Goal: Task Accomplishment & Management: Manage account settings

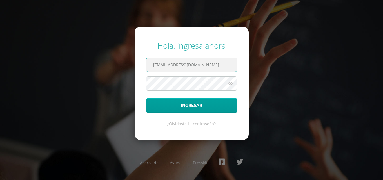
type input "[EMAIL_ADDRESS][DOMAIN_NAME]"
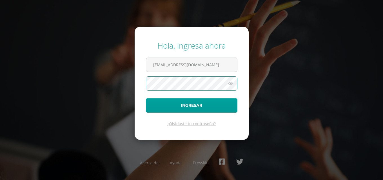
click at [146, 98] on button "Ingresar" at bounding box center [191, 105] width 91 height 14
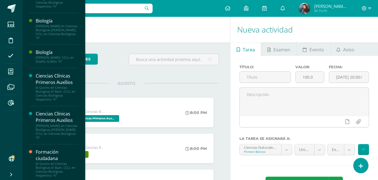
scroll to position [337, 0]
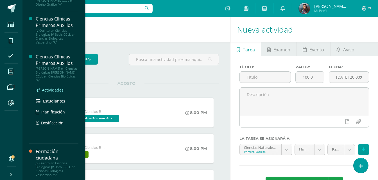
click at [52, 89] on span "Actividades" at bounding box center [53, 90] width 22 height 5
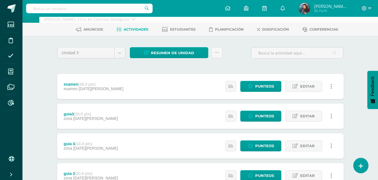
scroll to position [28, 0]
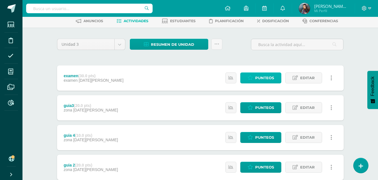
click at [262, 76] on span "Punteos" at bounding box center [264, 78] width 19 height 10
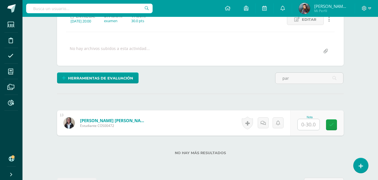
scroll to position [85, 0]
type input "par"
click at [307, 125] on input "text" at bounding box center [309, 124] width 22 height 11
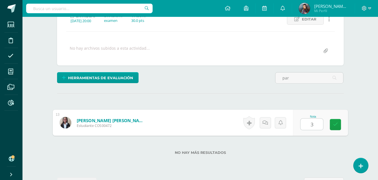
type input "30"
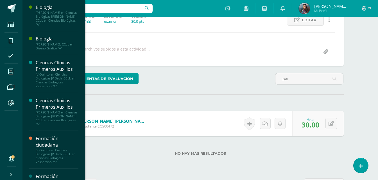
scroll to position [264, 0]
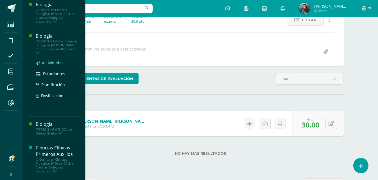
click at [47, 64] on span "Actividades" at bounding box center [53, 62] width 22 height 5
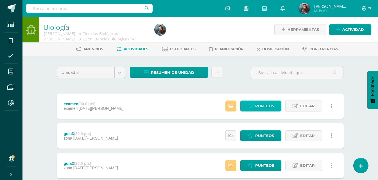
click at [275, 101] on link "Punteos" at bounding box center [261, 106] width 41 height 11
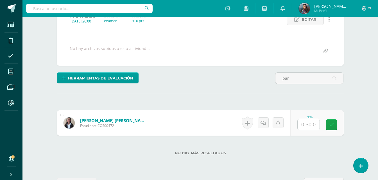
scroll to position [85, 0]
type input "par"
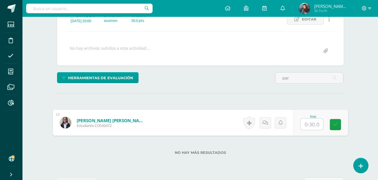
click at [305, 127] on input "text" at bounding box center [312, 124] width 23 height 11
type input "28"
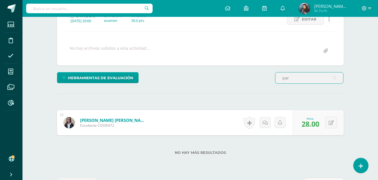
drag, startPoint x: 299, startPoint y: 73, endPoint x: 248, endPoint y: 93, distance: 54.2
click at [248, 93] on div "¿Estás seguro que quieres eliminar esta actividad? Esto borrará la actividad y …" at bounding box center [201, 85] width 292 height 207
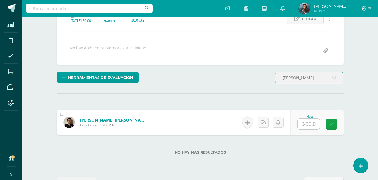
scroll to position [86, 0]
type input "angelo"
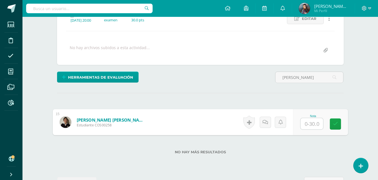
click at [309, 124] on input "text" at bounding box center [312, 123] width 23 height 11
type input "28"
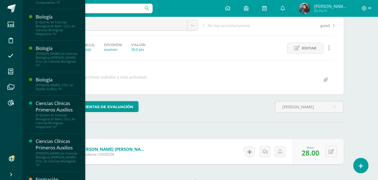
scroll to position [365, 0]
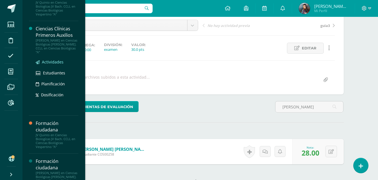
click at [54, 62] on span "Actividades" at bounding box center [53, 61] width 22 height 5
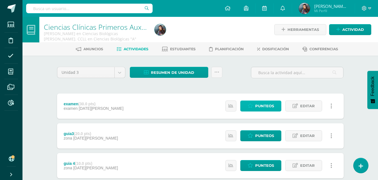
click at [269, 109] on span "Punteos" at bounding box center [264, 106] width 19 height 10
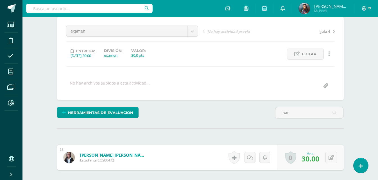
scroll to position [49, 0]
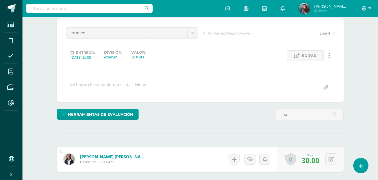
type input "p"
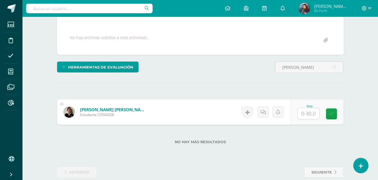
scroll to position [105, 0]
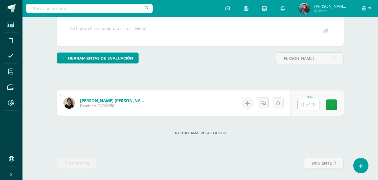
type input "[PERSON_NAME]"
click at [317, 105] on input "text" at bounding box center [309, 104] width 22 height 11
type input "28"
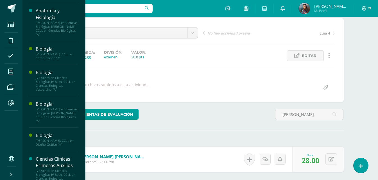
scroll to position [197, 0]
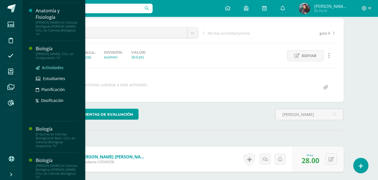
click at [59, 69] on span "Actividades" at bounding box center [53, 67] width 22 height 5
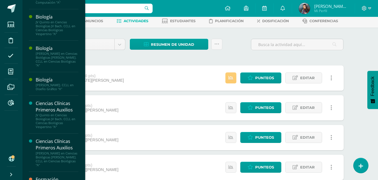
scroll to position [309, 0]
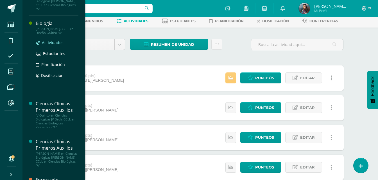
click at [43, 41] on span "Actividades" at bounding box center [53, 42] width 22 height 5
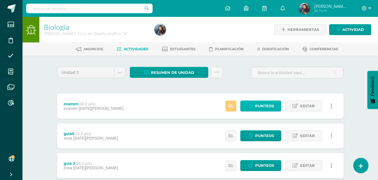
click at [272, 106] on span "Punteos" at bounding box center [264, 106] width 19 height 10
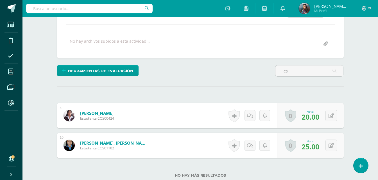
scroll to position [93, 0]
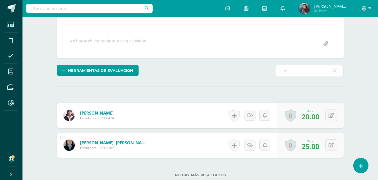
type input "l"
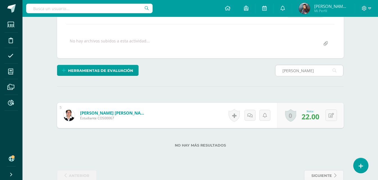
scroll to position [93, 0]
type input "wes"
click at [328, 114] on div "0 Logros Logros obtenidos Aún no hay logros agregados Nota: 22.00" at bounding box center [310, 115] width 67 height 25
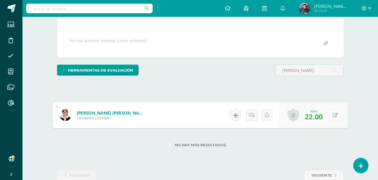
click at [335, 116] on icon at bounding box center [336, 115] width 6 height 5
type input "10"
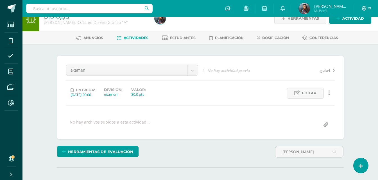
scroll to position [0, 0]
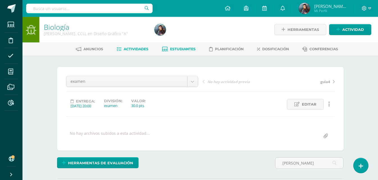
click at [186, 49] on span "Estudiantes" at bounding box center [183, 49] width 26 height 4
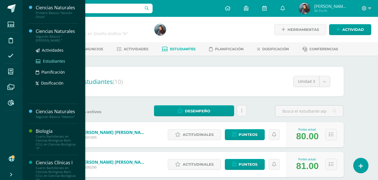
click at [41, 61] on link "Estudiantes" at bounding box center [57, 61] width 43 height 6
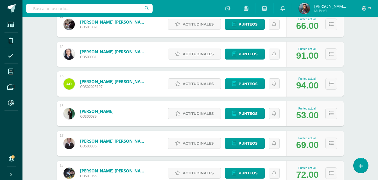
scroll to position [478, 0]
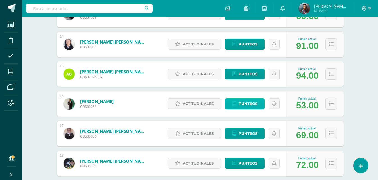
click at [254, 103] on span "Punteos" at bounding box center [248, 104] width 19 height 10
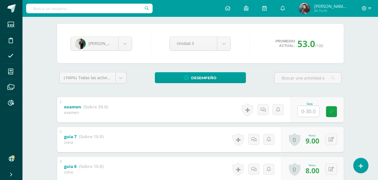
scroll to position [78, 0]
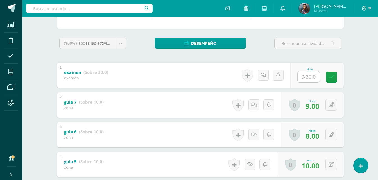
click at [311, 78] on input "text" at bounding box center [309, 76] width 22 height 11
type input "25"
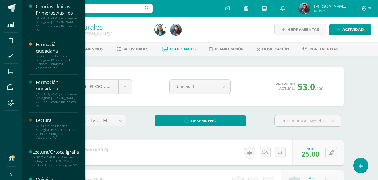
scroll to position [378, 0]
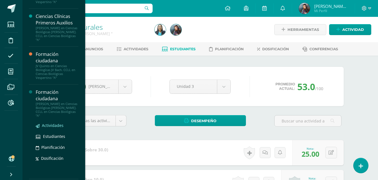
click at [52, 127] on span "Actividades" at bounding box center [53, 125] width 22 height 5
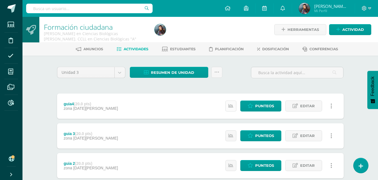
click at [230, 106] on icon at bounding box center [231, 106] width 5 height 5
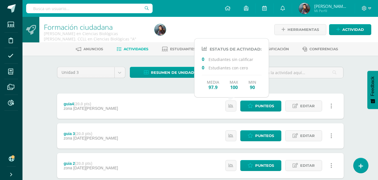
click at [194, 113] on div "guia4 (20.0 pts) zona 13 de Agosto Punteos Editar Historial de actividad Elimin…" at bounding box center [200, 106] width 287 height 25
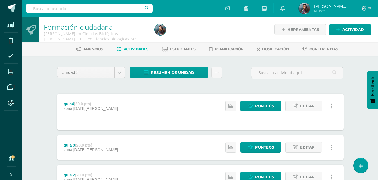
click at [327, 103] on link at bounding box center [331, 106] width 11 height 11
click at [184, 104] on div "guia4 (20.0 pts) zona 13 de Agosto Punteos Editar Historial de actividad ¿Estás…" at bounding box center [200, 106] width 287 height 25
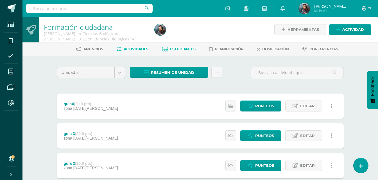
click at [189, 48] on span "Estudiantes" at bounding box center [183, 49] width 26 height 4
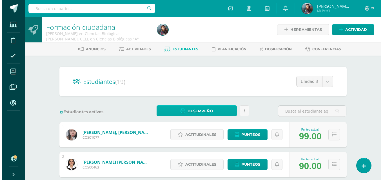
scroll to position [28, 0]
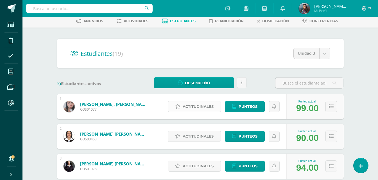
click at [209, 107] on span "Actitudinales" at bounding box center [198, 107] width 31 height 10
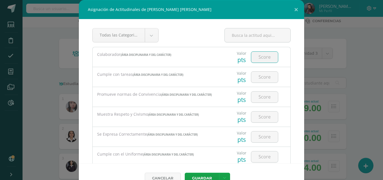
click at [260, 59] on input "number" at bounding box center [264, 57] width 27 height 11
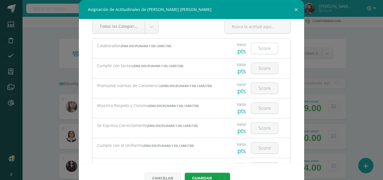
scroll to position [0, 0]
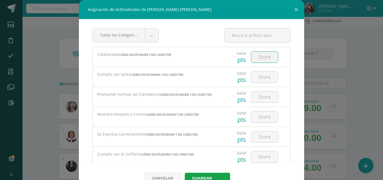
click at [260, 59] on input "number" at bounding box center [264, 57] width 27 height 11
type input "3"
click at [185, 173] on button "Guardar" at bounding box center [202, 178] width 34 height 11
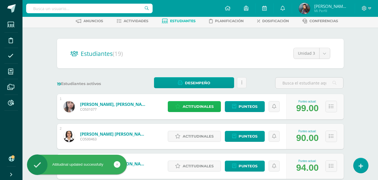
click at [198, 111] on span "Actitudinales" at bounding box center [198, 107] width 31 height 10
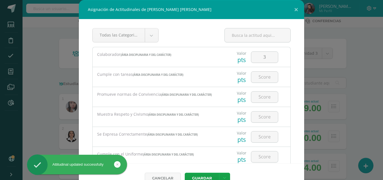
click at [264, 84] on div at bounding box center [264, 77] width 32 height 20
click at [258, 79] on input "number" at bounding box center [264, 77] width 27 height 11
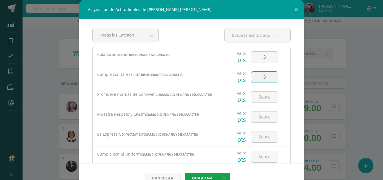
type input "3"
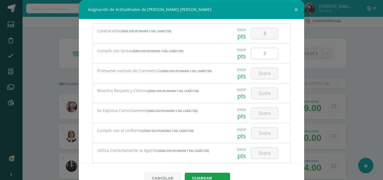
scroll to position [28, 0]
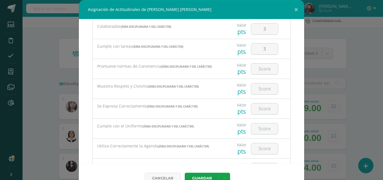
click at [258, 75] on div at bounding box center [264, 69] width 32 height 20
click at [258, 70] on input "number" at bounding box center [264, 69] width 27 height 11
type input "3"
click at [258, 92] on input "number" at bounding box center [264, 89] width 27 height 11
type input "2"
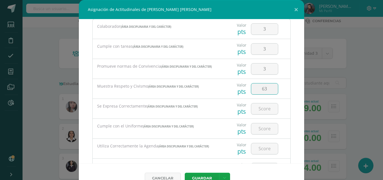
type input "6"
type input "3"
click at [263, 112] on input "number" at bounding box center [264, 109] width 27 height 11
type input "3"
click at [258, 125] on input "number" at bounding box center [264, 129] width 27 height 11
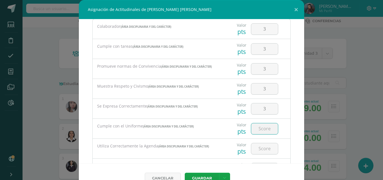
click at [258, 125] on input "number" at bounding box center [264, 129] width 27 height 11
type input "3"
click at [257, 145] on input "number" at bounding box center [264, 149] width 27 height 11
type input "3"
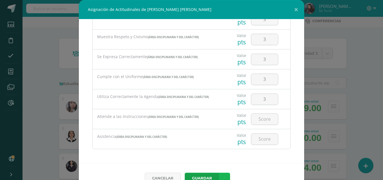
click at [219, 174] on link at bounding box center [224, 178] width 11 height 11
click at [249, 163] on div "Todas las Categorias Todas las Categorias Área Disciplinaria y del Carácter Sin…" at bounding box center [191, 91] width 225 height 145
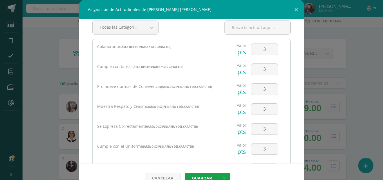
scroll to position [0, 0]
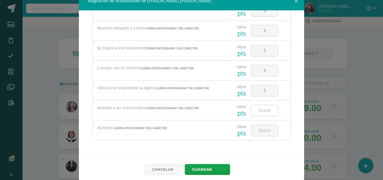
scroll to position [13, 0]
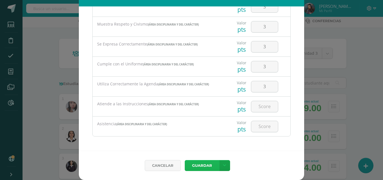
click at [199, 168] on button "Guardar" at bounding box center [202, 165] width 34 height 11
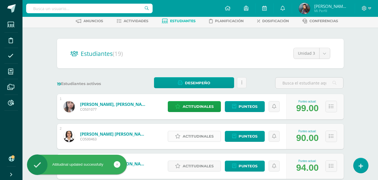
click at [193, 138] on span "Actitudinales" at bounding box center [198, 136] width 31 height 10
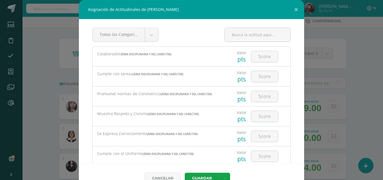
scroll to position [0, 0]
click at [253, 58] on input "number" at bounding box center [264, 57] width 27 height 11
type input "3"
click at [252, 80] on input "number" at bounding box center [264, 77] width 27 height 11
type input "3"
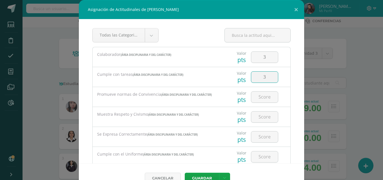
click at [256, 91] on div at bounding box center [264, 97] width 32 height 20
click at [255, 94] on input "number" at bounding box center [264, 97] width 27 height 11
type input "3"
click at [257, 118] on input "number" at bounding box center [264, 117] width 27 height 11
type input "3"
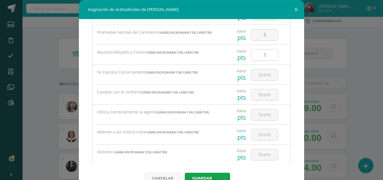
scroll to position [78, 0]
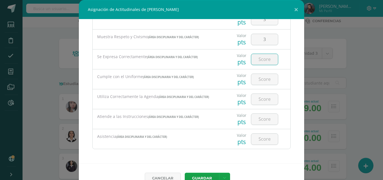
click at [258, 60] on input "number" at bounding box center [264, 59] width 27 height 11
type input "3"
click at [258, 78] on input "number" at bounding box center [264, 79] width 27 height 11
type input "3"
click at [260, 102] on input "number" at bounding box center [264, 99] width 27 height 11
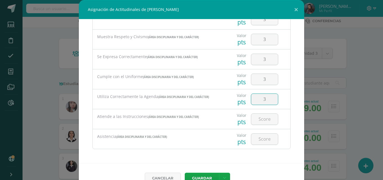
type input "3"
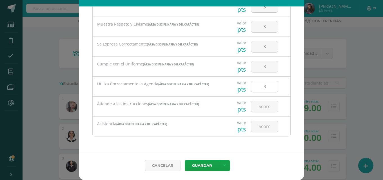
click at [260, 102] on input "number" at bounding box center [264, 106] width 27 height 11
type input "3"
click at [260, 128] on input "number" at bounding box center [264, 126] width 27 height 11
type input "3"
click at [223, 165] on icon at bounding box center [224, 165] width 3 height 5
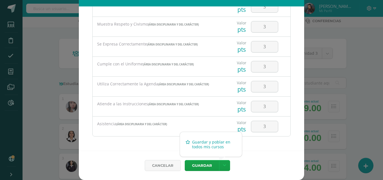
click at [208, 144] on link "Guardar y poblar en todos mis cursos" at bounding box center [211, 145] width 62 height 14
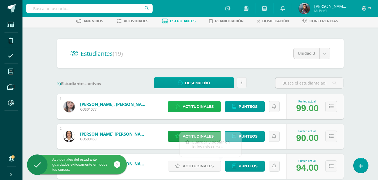
click at [196, 108] on span "Actitudinales" at bounding box center [198, 107] width 31 height 10
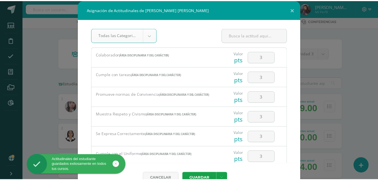
scroll to position [78, 0]
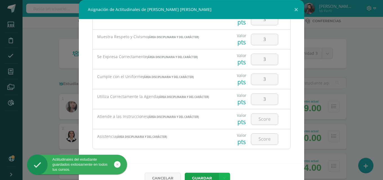
click at [223, 177] on icon at bounding box center [224, 178] width 3 height 5
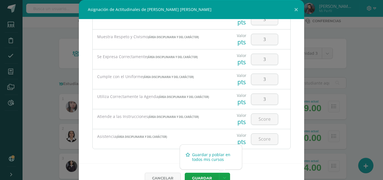
click at [202, 155] on link "Guardar y poblar en todos mis cursos" at bounding box center [211, 158] width 62 height 14
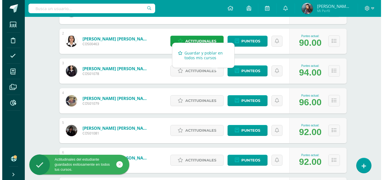
scroll to position [141, 0]
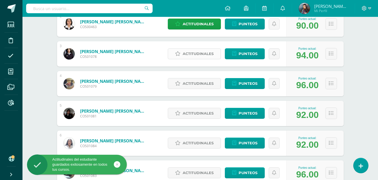
click at [189, 55] on span "Actitudinales" at bounding box center [198, 54] width 31 height 10
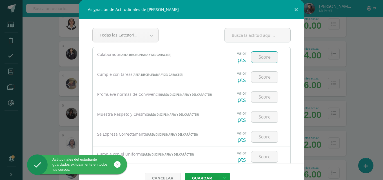
click at [259, 60] on input "number" at bounding box center [264, 57] width 27 height 11
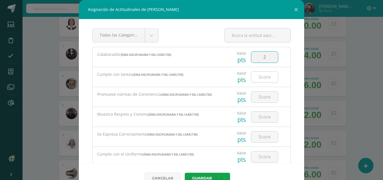
type input "2"
click at [259, 77] on input "number" at bounding box center [264, 77] width 27 height 11
type input "2"
click at [257, 97] on input "number" at bounding box center [264, 97] width 27 height 11
type input "3"
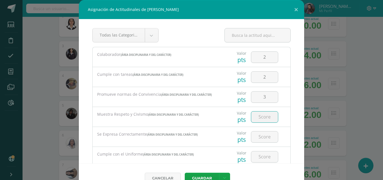
click at [261, 117] on input "number" at bounding box center [264, 117] width 27 height 11
type input "3"
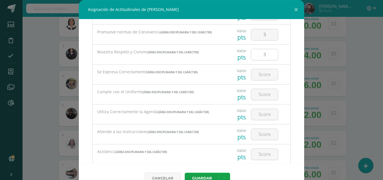
scroll to position [78, 0]
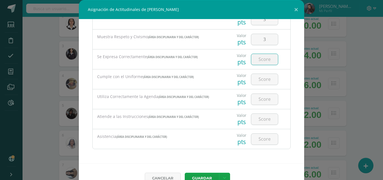
click at [264, 56] on input "number" at bounding box center [264, 59] width 27 height 11
type input "3"
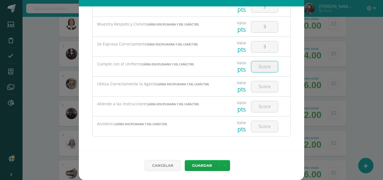
click at [259, 67] on input "number" at bounding box center [264, 66] width 27 height 11
type input "3"
click at [258, 85] on input "number" at bounding box center [264, 86] width 27 height 11
type input "3"
click at [260, 102] on input "number" at bounding box center [264, 106] width 27 height 11
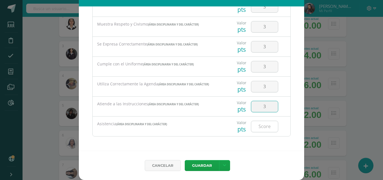
type input "3"
click at [261, 128] on input "number" at bounding box center [264, 126] width 27 height 11
type input "3"
click at [223, 167] on icon at bounding box center [224, 165] width 3 height 5
click at [207, 141] on link "Guardar y poblar en todos mis cursos" at bounding box center [211, 145] width 62 height 14
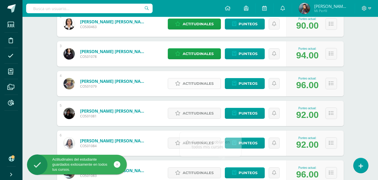
click at [198, 86] on span "Actitudinales" at bounding box center [198, 84] width 31 height 10
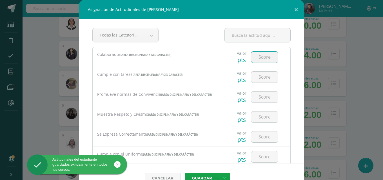
click at [254, 57] on input "number" at bounding box center [264, 57] width 27 height 11
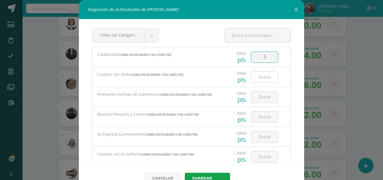
type input "3"
click at [252, 78] on input "number" at bounding box center [264, 77] width 27 height 11
type input "1"
click at [255, 98] on input "number" at bounding box center [264, 97] width 27 height 11
type input "1"
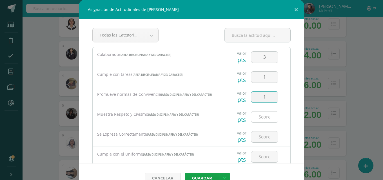
click at [264, 117] on input "number" at bounding box center [264, 117] width 27 height 11
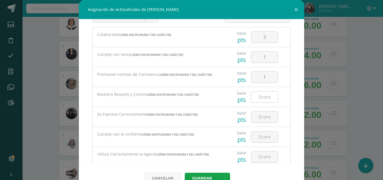
scroll to position [28, 0]
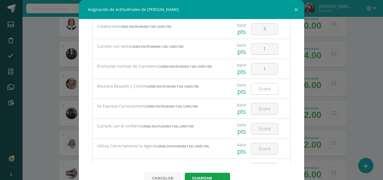
click at [263, 90] on input "number" at bounding box center [264, 89] width 27 height 11
type input "1"
click at [258, 111] on input "number" at bounding box center [264, 109] width 27 height 11
type input "1"
click at [257, 129] on input "number" at bounding box center [264, 129] width 27 height 11
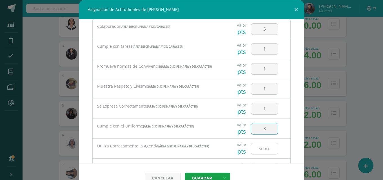
type input "3"
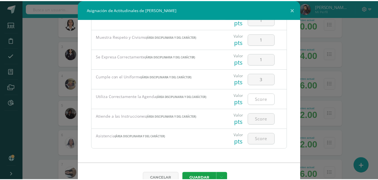
scroll to position [13, 0]
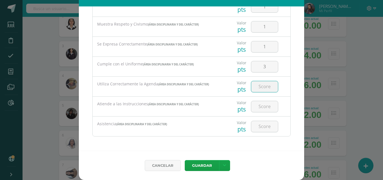
click at [256, 87] on input "number" at bounding box center [264, 86] width 27 height 11
type input "2"
click at [259, 103] on input "number" at bounding box center [264, 106] width 27 height 11
type input "2"
click at [265, 128] on input "number" at bounding box center [264, 126] width 27 height 11
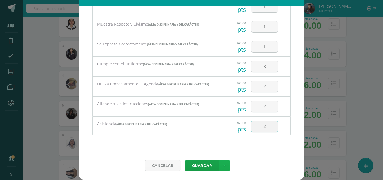
type input "2"
click at [219, 164] on link at bounding box center [224, 165] width 11 height 11
click at [209, 145] on link "Guardar y poblar en todos mis cursos" at bounding box center [211, 145] width 62 height 14
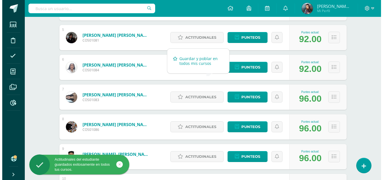
scroll to position [225, 0]
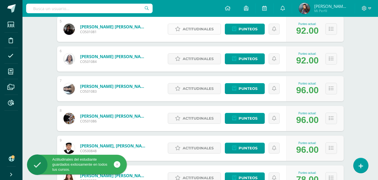
click at [194, 29] on span "Actitudinales" at bounding box center [198, 29] width 31 height 10
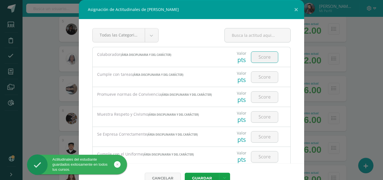
click at [256, 58] on input "number" at bounding box center [264, 57] width 27 height 11
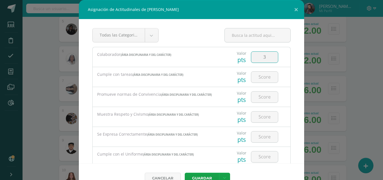
type input "3"
click at [264, 79] on input "number" at bounding box center [264, 77] width 27 height 11
type input "3"
click at [258, 93] on input "number" at bounding box center [264, 97] width 27 height 11
type input "3"
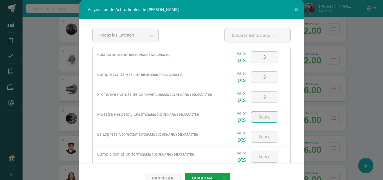
click at [259, 119] on input "number" at bounding box center [264, 117] width 27 height 11
type input "3"
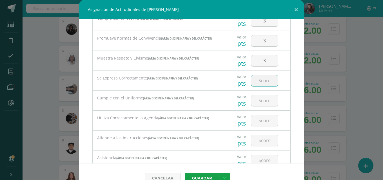
click at [260, 85] on input "number" at bounding box center [264, 80] width 27 height 11
type input "3"
click at [254, 98] on input "number" at bounding box center [264, 100] width 27 height 11
type input "3"
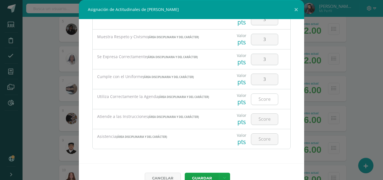
click at [254, 98] on input "number" at bounding box center [264, 99] width 27 height 11
type input "3"
click at [258, 118] on input "number" at bounding box center [264, 119] width 27 height 11
type input "3"
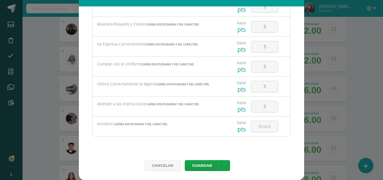
click at [258, 120] on div at bounding box center [264, 127] width 32 height 20
click at [256, 131] on input "number" at bounding box center [264, 126] width 27 height 11
type input "3"
click at [219, 167] on link at bounding box center [224, 165] width 11 height 11
click at [212, 149] on link "Guardar y poblar en todos mis cursos" at bounding box center [211, 145] width 62 height 14
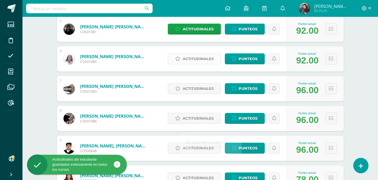
click at [204, 58] on span "Actitudinales" at bounding box center [198, 59] width 31 height 10
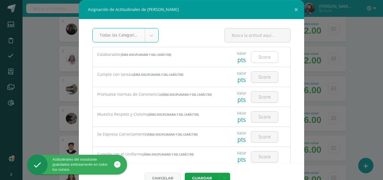
click at [258, 60] on input "number" at bounding box center [264, 57] width 27 height 11
type input "3"
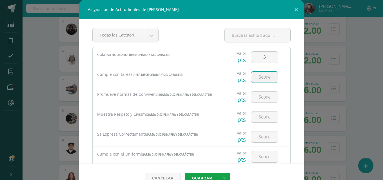
click at [253, 77] on input "number" at bounding box center [264, 77] width 27 height 11
type input "3"
click at [259, 96] on input "number" at bounding box center [264, 97] width 27 height 11
type input "3"
click at [255, 112] on input "number" at bounding box center [264, 117] width 27 height 11
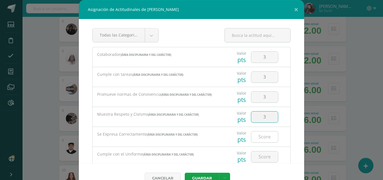
type input "3"
click at [261, 137] on input "number" at bounding box center [264, 137] width 27 height 11
type input "3"
click at [257, 154] on input "number" at bounding box center [264, 157] width 27 height 11
type input "3"
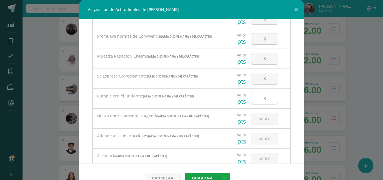
scroll to position [78, 0]
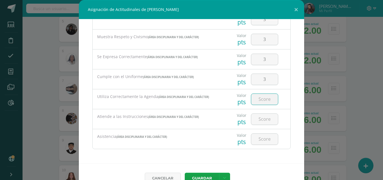
click at [257, 101] on input "number" at bounding box center [264, 99] width 27 height 11
type input "3"
click at [254, 125] on input "number" at bounding box center [264, 119] width 27 height 11
type input "3"
click at [256, 142] on input "number" at bounding box center [264, 139] width 27 height 11
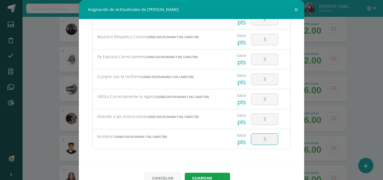
type input "3"
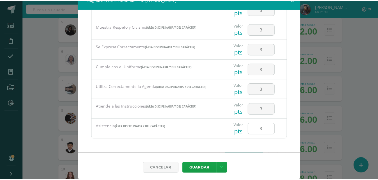
scroll to position [13, 0]
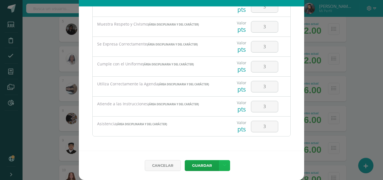
click at [223, 164] on link at bounding box center [224, 165] width 11 height 11
click at [217, 145] on link "Guardar y poblar en todos mis cursos" at bounding box center [211, 145] width 62 height 14
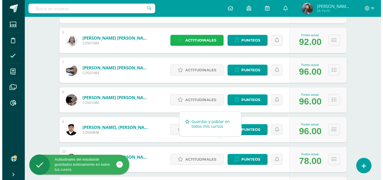
scroll to position [253, 0]
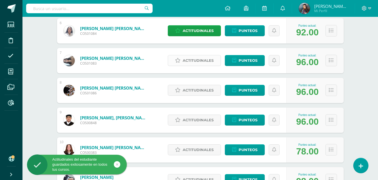
click at [208, 61] on span "Actitudinales" at bounding box center [198, 60] width 31 height 10
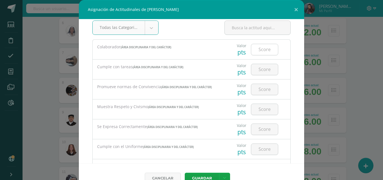
scroll to position [0, 0]
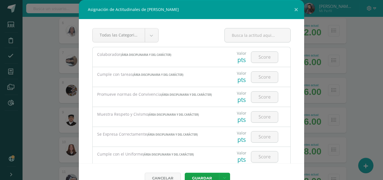
drag, startPoint x: 188, startPoint y: 25, endPoint x: 218, endPoint y: 26, distance: 30.1
click at [218, 26] on div "Todas las Categorias Todas las Categorias Área Disciplinaria y del Carácter Sin…" at bounding box center [191, 91] width 225 height 145
click at [296, 9] on button at bounding box center [296, 9] width 16 height 19
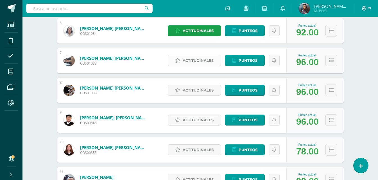
click at [199, 60] on span "Actitudinales" at bounding box center [198, 60] width 31 height 10
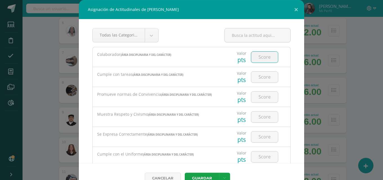
click at [268, 59] on input "number" at bounding box center [264, 57] width 27 height 11
type input "3"
click at [258, 78] on input "number" at bounding box center [264, 77] width 27 height 11
type input "3"
click at [254, 102] on input "number" at bounding box center [264, 97] width 27 height 11
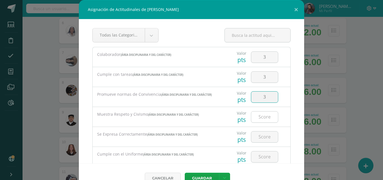
type input "3"
click at [255, 113] on input "number" at bounding box center [264, 117] width 27 height 11
type input "3"
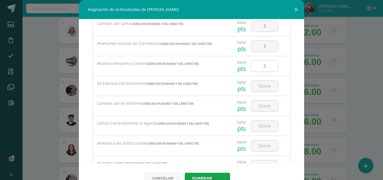
scroll to position [78, 0]
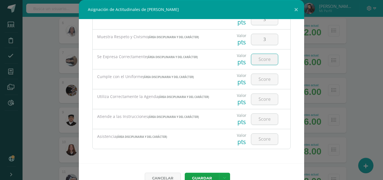
click at [255, 58] on input "number" at bounding box center [264, 59] width 27 height 11
type input "3"
click at [256, 80] on input "number" at bounding box center [264, 79] width 27 height 11
type input "3"
click at [254, 106] on div at bounding box center [264, 99] width 32 height 20
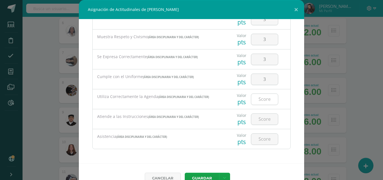
click at [259, 98] on input "number" at bounding box center [264, 99] width 27 height 11
type input "3"
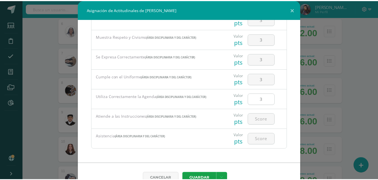
scroll to position [13, 0]
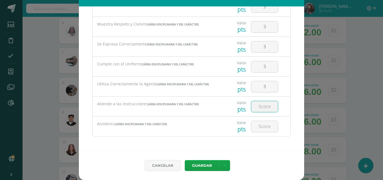
click at [255, 109] on input "number" at bounding box center [264, 106] width 27 height 11
type input "3"
click at [253, 129] on input "number" at bounding box center [264, 126] width 27 height 11
type input "3"
click at [224, 163] on link at bounding box center [224, 165] width 11 height 11
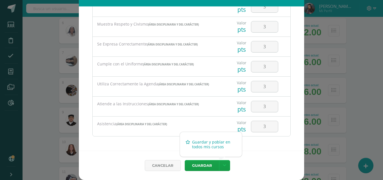
click at [209, 143] on link "Guardar y poblar en todos mis cursos" at bounding box center [211, 145] width 62 height 14
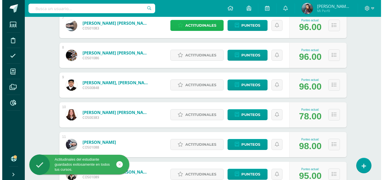
scroll to position [260, 0]
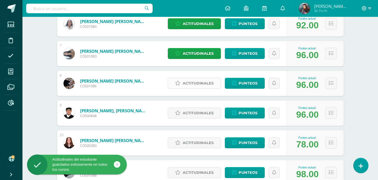
click at [204, 82] on span "Actitudinales" at bounding box center [198, 83] width 31 height 10
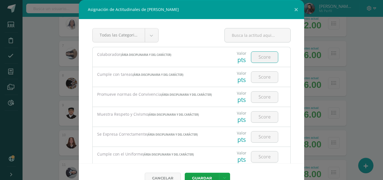
click at [262, 58] on input "number" at bounding box center [264, 57] width 27 height 11
type input "3"
click at [257, 77] on input "number" at bounding box center [264, 77] width 27 height 11
type input "3"
click at [256, 96] on input "number" at bounding box center [264, 97] width 27 height 11
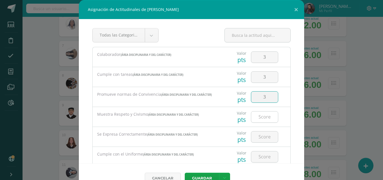
type input "3"
click at [256, 117] on input "number" at bounding box center [264, 117] width 27 height 11
type input "3"
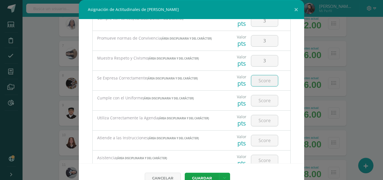
click at [265, 76] on input "number" at bounding box center [264, 80] width 27 height 11
type input "3"
click at [255, 102] on input "number" at bounding box center [264, 100] width 27 height 11
type input "3"
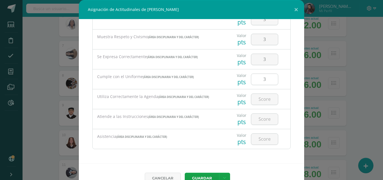
click at [255, 102] on input "number" at bounding box center [264, 99] width 27 height 11
click at [255, 102] on input "3" at bounding box center [264, 99] width 27 height 11
type input "3"
click at [255, 115] on input "number" at bounding box center [264, 119] width 27 height 11
type input "3"
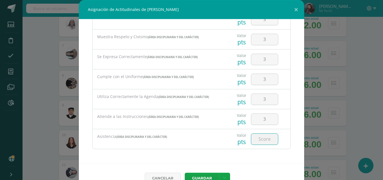
click at [257, 137] on input "number" at bounding box center [264, 139] width 27 height 11
type input "3"
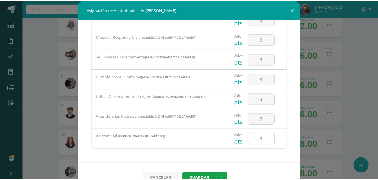
scroll to position [13, 0]
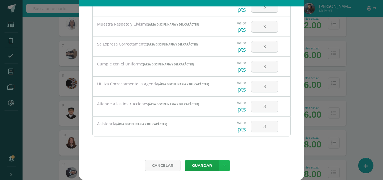
click at [226, 164] on link at bounding box center [224, 165] width 11 height 11
click at [210, 146] on link "Guardar y poblar en todos mis cursos" at bounding box center [211, 145] width 62 height 14
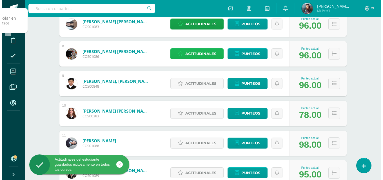
scroll to position [288, 0]
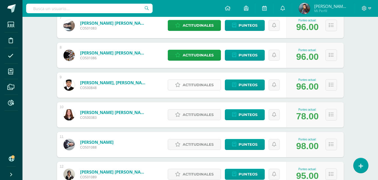
click at [201, 82] on span "Actitudinales" at bounding box center [198, 85] width 31 height 10
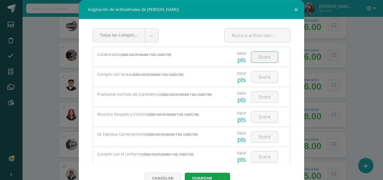
click at [268, 57] on input "number" at bounding box center [264, 57] width 27 height 11
type input "2"
click at [255, 76] on input "number" at bounding box center [264, 77] width 27 height 11
type input "3"
click at [259, 99] on input "number" at bounding box center [264, 97] width 27 height 11
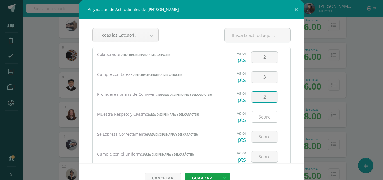
type input "2"
click at [259, 115] on input "number" at bounding box center [264, 117] width 27 height 11
type input "2"
click at [264, 139] on input "number" at bounding box center [264, 137] width 27 height 11
type input "2"
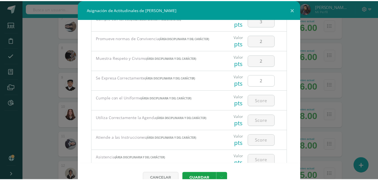
scroll to position [78, 0]
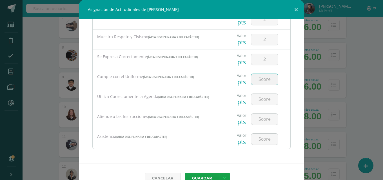
click at [256, 81] on input "number" at bounding box center [264, 79] width 27 height 11
type input "3"
click at [260, 104] on input "number" at bounding box center [264, 99] width 27 height 11
type input "3"
click at [262, 116] on input "number" at bounding box center [264, 119] width 27 height 11
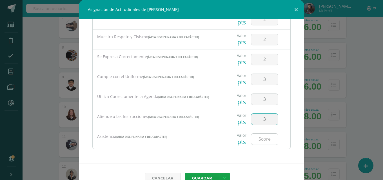
type input "3"
click at [265, 136] on input "number" at bounding box center [264, 139] width 27 height 11
type input "3"
click at [225, 175] on link at bounding box center [224, 178] width 11 height 11
click at [208, 155] on link "Guardar y poblar en todos mis cursos" at bounding box center [211, 158] width 62 height 14
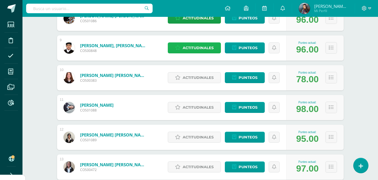
scroll to position [317, 0]
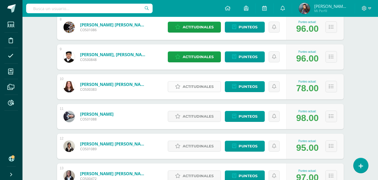
click at [200, 85] on span "Actitudinales" at bounding box center [198, 87] width 31 height 10
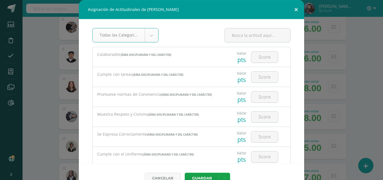
click at [294, 7] on button at bounding box center [296, 9] width 16 height 19
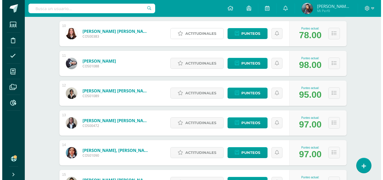
scroll to position [373, 0]
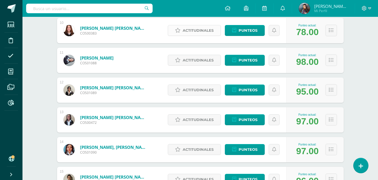
click at [208, 31] on span "Actitudinales" at bounding box center [198, 30] width 31 height 10
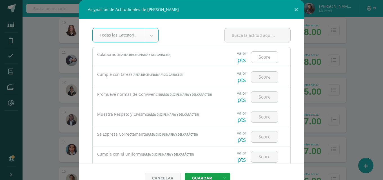
click at [254, 56] on input "number" at bounding box center [264, 57] width 27 height 11
type input "3"
click at [253, 77] on input "number" at bounding box center [264, 77] width 27 height 11
type input "3"
click at [259, 97] on input "number" at bounding box center [264, 97] width 27 height 11
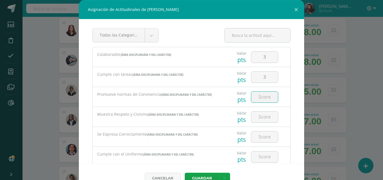
type input "2"
type input "3"
click at [262, 117] on input "number" at bounding box center [264, 117] width 27 height 11
type input "3"
click at [251, 137] on input "number" at bounding box center [264, 137] width 27 height 11
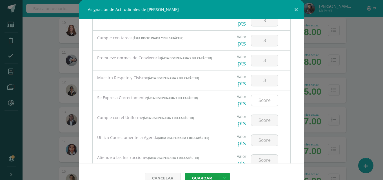
scroll to position [78, 0]
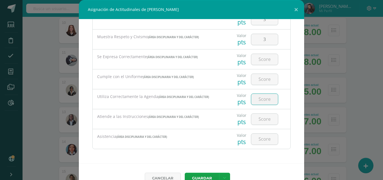
click at [261, 95] on input "number" at bounding box center [264, 99] width 27 height 11
click at [251, 76] on input "number" at bounding box center [264, 79] width 27 height 11
click at [257, 62] on input "number" at bounding box center [264, 59] width 27 height 11
type input "3"
click at [265, 81] on input "number" at bounding box center [264, 79] width 27 height 11
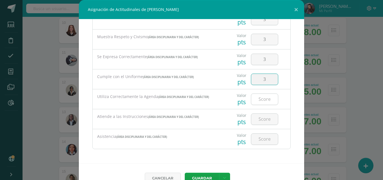
type input "3"
click at [262, 96] on input "number" at bounding box center [264, 99] width 27 height 11
type input "3"
click at [256, 111] on div at bounding box center [264, 119] width 32 height 20
click at [255, 118] on input "number" at bounding box center [264, 119] width 27 height 11
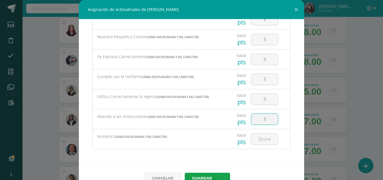
type input "3"
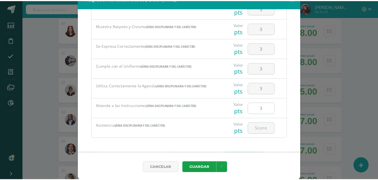
scroll to position [13, 0]
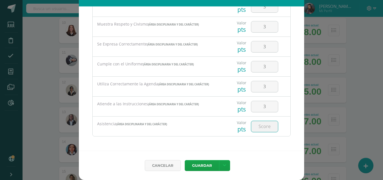
click at [257, 128] on input "number" at bounding box center [264, 126] width 27 height 11
type input "3"
click at [224, 171] on div "Cancelar Guardar Guardar y poblar en todos mis cursos" at bounding box center [191, 165] width 225 height 29
click at [219, 162] on link at bounding box center [224, 165] width 11 height 11
click at [204, 143] on link "Guardar y poblar en todos mis cursos" at bounding box center [211, 145] width 62 height 14
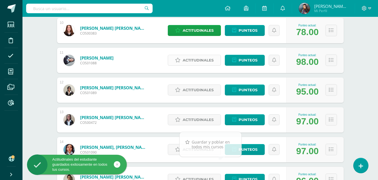
click at [189, 58] on span "Actitudinales" at bounding box center [198, 60] width 31 height 10
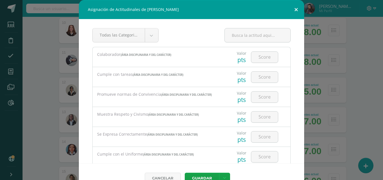
click at [294, 11] on button at bounding box center [296, 9] width 16 height 19
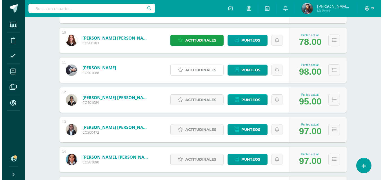
scroll to position [373, 0]
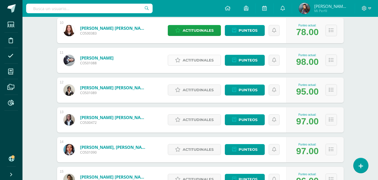
click at [202, 57] on span "Actitudinales" at bounding box center [198, 60] width 31 height 10
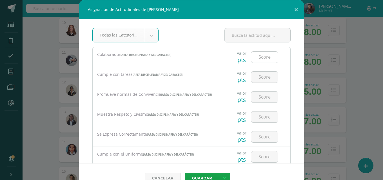
click at [258, 61] on input "number" at bounding box center [264, 57] width 27 height 11
type input "3"
click at [253, 77] on input "number" at bounding box center [264, 77] width 27 height 11
type input "3"
click at [251, 95] on input "number" at bounding box center [264, 97] width 27 height 11
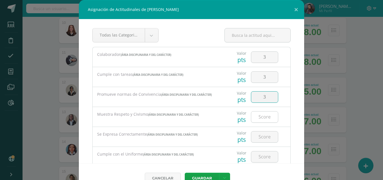
type input "3"
click at [252, 120] on input "number" at bounding box center [264, 117] width 27 height 11
type input "3"
click at [259, 140] on input "number" at bounding box center [264, 137] width 27 height 11
type input "3"
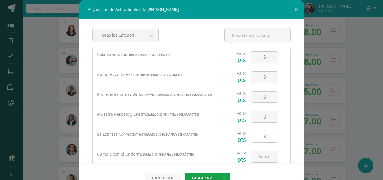
scroll to position [78, 0]
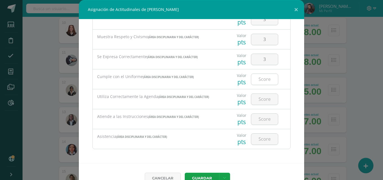
click at [258, 81] on input "number" at bounding box center [264, 79] width 27 height 11
type input "3"
click at [252, 103] on input "number" at bounding box center [264, 99] width 27 height 11
type input "3"
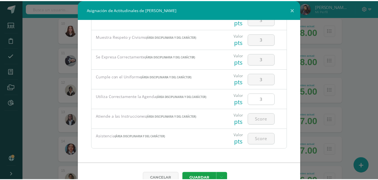
scroll to position [13, 0]
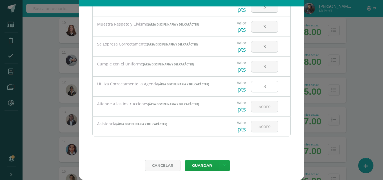
click at [252, 103] on input "number" at bounding box center [264, 106] width 27 height 11
type input "3"
click at [259, 131] on input "number" at bounding box center [264, 126] width 27 height 11
type input "3"
click at [219, 167] on link at bounding box center [224, 165] width 11 height 11
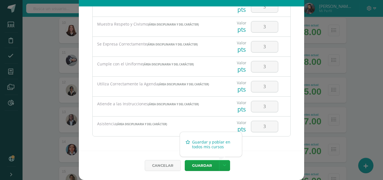
click at [208, 142] on link "Guardar y poblar en todos mis cursos" at bounding box center [211, 145] width 62 height 14
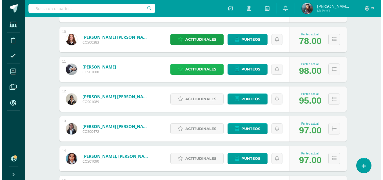
scroll to position [394, 0]
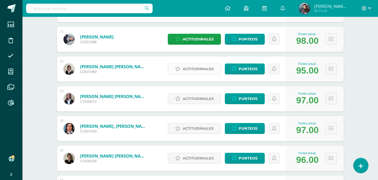
click at [211, 67] on span "Actitudinales" at bounding box center [198, 69] width 31 height 10
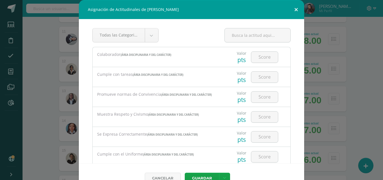
click at [294, 9] on button at bounding box center [296, 9] width 16 height 19
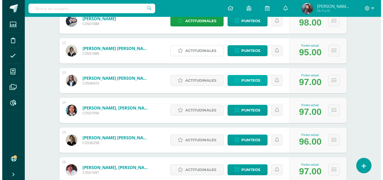
scroll to position [422, 0]
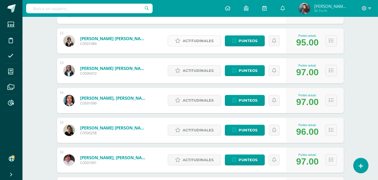
click at [196, 41] on span "Actitudinales" at bounding box center [198, 41] width 31 height 10
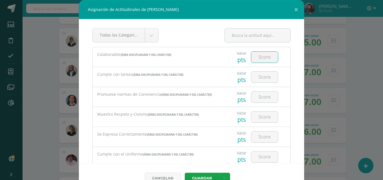
click at [258, 59] on input "number" at bounding box center [264, 57] width 27 height 11
type input "3"
click at [258, 79] on input "number" at bounding box center [264, 77] width 27 height 11
type input "3"
click at [261, 97] on input "3" at bounding box center [264, 97] width 27 height 11
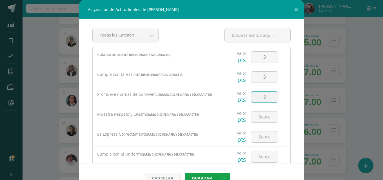
type input "3"
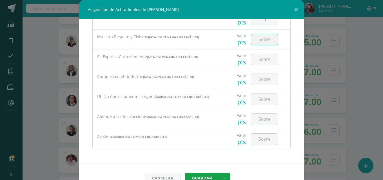
click at [253, 40] on input "number" at bounding box center [264, 39] width 27 height 11
type input "3"
click at [254, 62] on input "number" at bounding box center [264, 59] width 27 height 11
type input "3"
click at [258, 81] on input "number" at bounding box center [264, 79] width 27 height 11
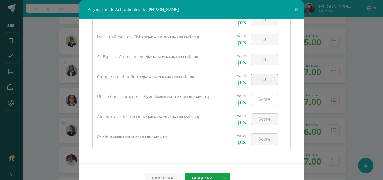
type input "3"
click at [258, 100] on input "number" at bounding box center [264, 99] width 27 height 11
type input "3"
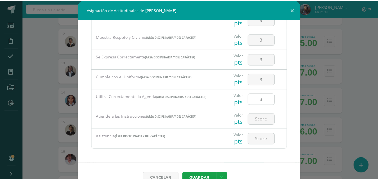
scroll to position [13, 0]
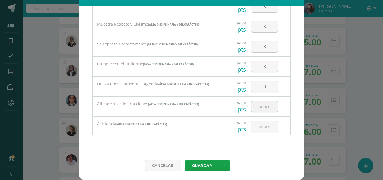
click at [257, 111] on input "number" at bounding box center [264, 106] width 27 height 11
type input "3"
click at [257, 124] on input "number" at bounding box center [264, 126] width 27 height 11
type input "3"
click at [224, 164] on link at bounding box center [224, 165] width 11 height 11
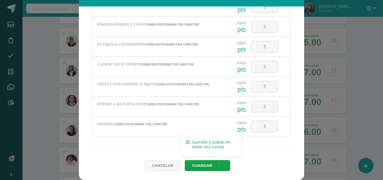
click at [208, 148] on link "Guardar y poblar en todos mis cursos" at bounding box center [211, 145] width 62 height 14
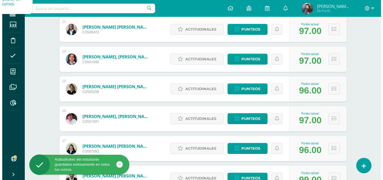
scroll to position [450, 0]
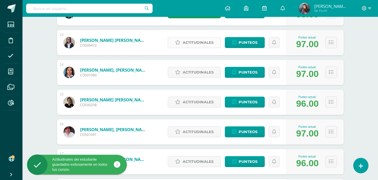
click at [202, 42] on span "Actitudinales" at bounding box center [198, 42] width 31 height 10
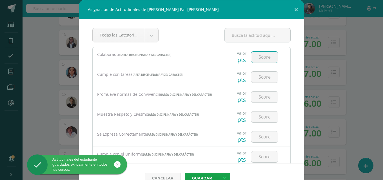
click at [258, 59] on input "number" at bounding box center [264, 57] width 27 height 11
type input "3"
click at [259, 75] on input "number" at bounding box center [264, 77] width 27 height 11
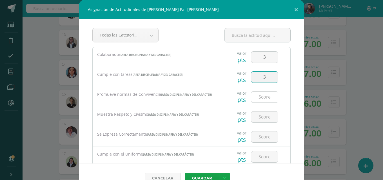
type input "3"
click at [256, 94] on input "number" at bounding box center [264, 97] width 27 height 11
type input "3"
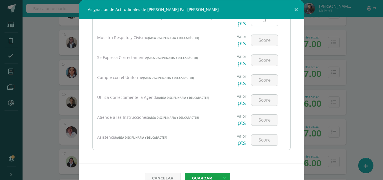
scroll to position [78, 0]
click at [261, 42] on input "number" at bounding box center [264, 39] width 27 height 11
type input "3"
click at [261, 61] on input "number" at bounding box center [264, 59] width 27 height 11
type input "3"
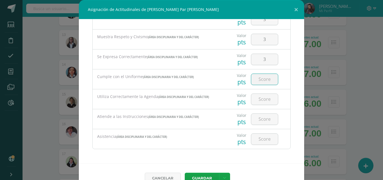
click at [258, 84] on input "number" at bounding box center [264, 79] width 27 height 11
type input "3"
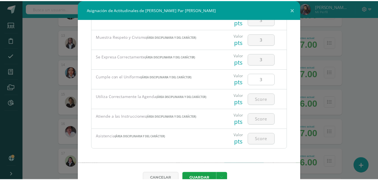
scroll to position [13, 0]
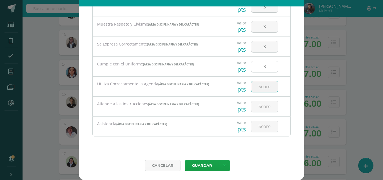
click at [258, 84] on input "number" at bounding box center [264, 86] width 27 height 11
type input "3"
click at [258, 104] on input "number" at bounding box center [264, 106] width 27 height 11
type input "3"
click at [259, 127] on input "number" at bounding box center [264, 126] width 27 height 11
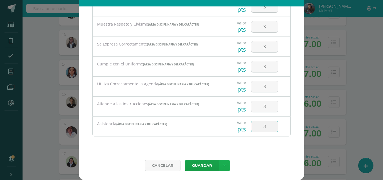
type input "3"
click at [225, 163] on link at bounding box center [224, 165] width 11 height 11
click at [209, 145] on link "Guardar y poblar en todos mis cursos" at bounding box center [211, 145] width 62 height 14
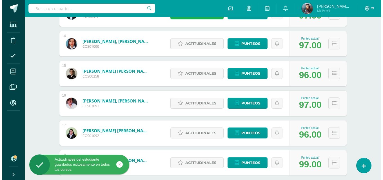
scroll to position [485, 0]
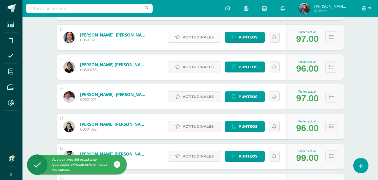
click at [204, 39] on span "Actitudinales" at bounding box center [198, 37] width 31 height 10
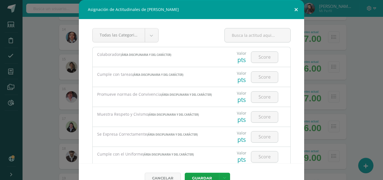
click at [291, 9] on button at bounding box center [296, 9] width 16 height 19
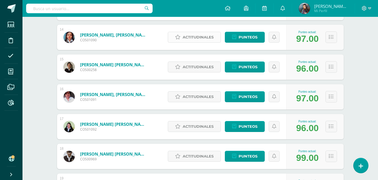
click at [220, 42] on link "Actitudinales" at bounding box center [194, 37] width 53 height 11
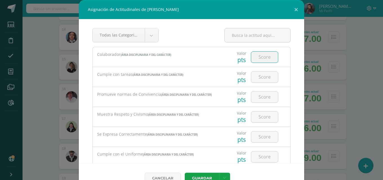
click at [255, 59] on input "number" at bounding box center [264, 57] width 27 height 11
type input "3"
click at [261, 82] on input "number" at bounding box center [264, 77] width 27 height 11
type input "3"
click at [260, 98] on input "number" at bounding box center [264, 97] width 27 height 11
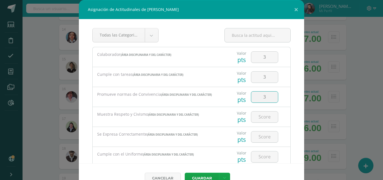
type input "3"
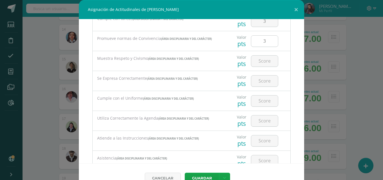
scroll to position [56, 0]
click at [259, 62] on input "number" at bounding box center [264, 60] width 27 height 11
type input "3"
click at [258, 72] on div at bounding box center [264, 81] width 32 height 20
click at [258, 82] on input "number" at bounding box center [264, 80] width 27 height 11
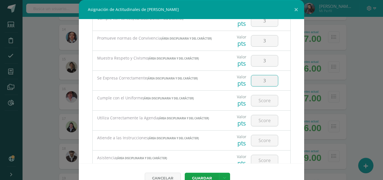
type input "3"
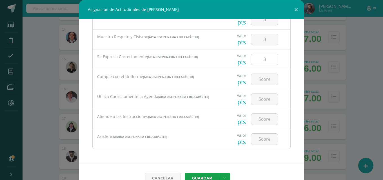
click at [258, 82] on input "number" at bounding box center [264, 79] width 27 height 11
type input "3"
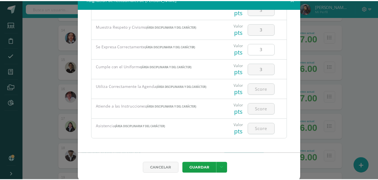
scroll to position [13, 0]
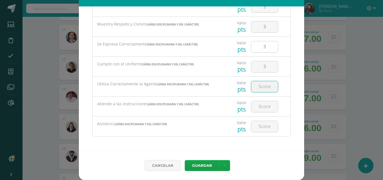
click at [258, 82] on input "number" at bounding box center [264, 86] width 27 height 11
type input "3"
click at [263, 105] on input "number" at bounding box center [264, 106] width 27 height 11
type input "3"
click at [258, 125] on input "number" at bounding box center [264, 126] width 27 height 11
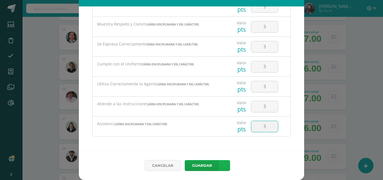
type input "3"
click at [221, 163] on link at bounding box center [224, 165] width 11 height 11
click at [212, 146] on link "Guardar y poblar en todos mis cursos" at bounding box center [211, 145] width 62 height 14
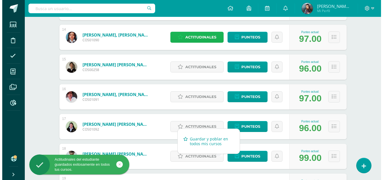
scroll to position [514, 0]
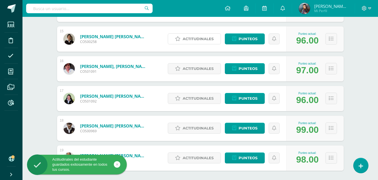
click at [192, 37] on span "Actitudinales" at bounding box center [198, 39] width 31 height 10
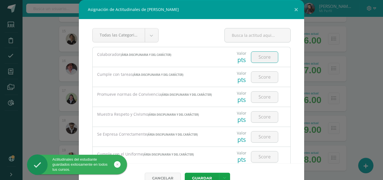
click at [256, 56] on input "number" at bounding box center [264, 57] width 27 height 11
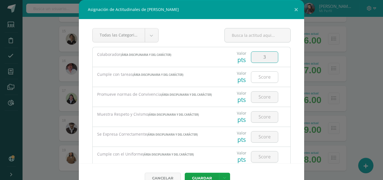
type input "3"
click at [260, 79] on input "number" at bounding box center [264, 77] width 27 height 11
type input "3"
click at [261, 94] on input "number" at bounding box center [264, 97] width 27 height 11
type input "3"
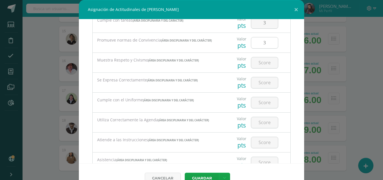
scroll to position [56, 0]
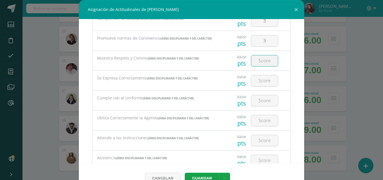
click at [259, 60] on input "number" at bounding box center [264, 60] width 27 height 11
type input "2"
click at [264, 82] on input "number" at bounding box center [264, 80] width 27 height 11
type input "2"
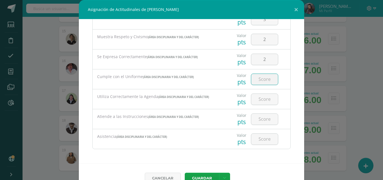
click at [265, 79] on input "number" at bounding box center [264, 79] width 27 height 11
type input "3"
click at [266, 98] on input "number" at bounding box center [264, 99] width 27 height 11
type input "3"
click at [262, 123] on input "number" at bounding box center [264, 119] width 27 height 11
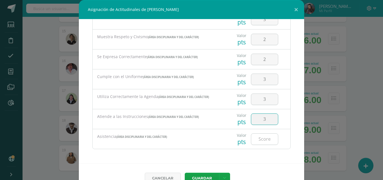
type input "3"
click at [266, 143] on input "number" at bounding box center [264, 139] width 27 height 11
type input "3"
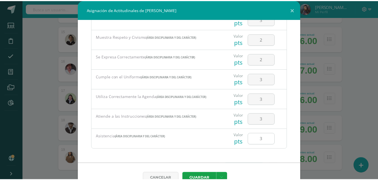
scroll to position [13, 0]
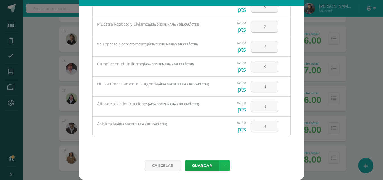
click at [225, 164] on link at bounding box center [224, 165] width 11 height 11
click at [205, 144] on link "Guardar y poblar en todos mis cursos" at bounding box center [211, 145] width 62 height 14
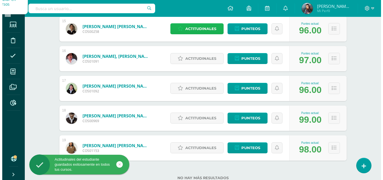
scroll to position [514, 0]
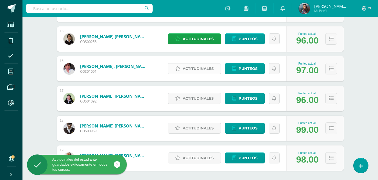
click at [203, 71] on span "Actitudinales" at bounding box center [198, 69] width 31 height 10
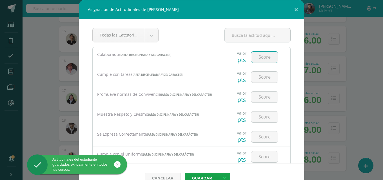
click at [257, 60] on input "number" at bounding box center [264, 57] width 27 height 11
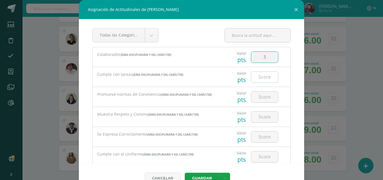
type input "3"
click at [266, 80] on input "number" at bounding box center [264, 77] width 27 height 11
type input "3"
click at [267, 95] on input "number" at bounding box center [264, 97] width 27 height 11
type input "3"
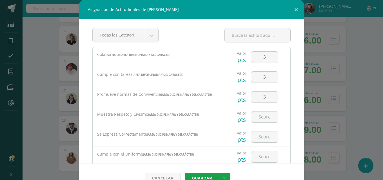
click at [271, 123] on div at bounding box center [264, 117] width 32 height 20
click at [264, 120] on input "number" at bounding box center [264, 117] width 27 height 11
type input "3"
click at [263, 138] on input "number" at bounding box center [264, 137] width 27 height 11
type input "3"
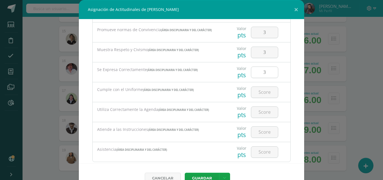
scroll to position [78, 0]
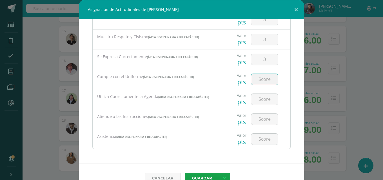
click at [255, 79] on input "number" at bounding box center [264, 79] width 27 height 11
type input "3"
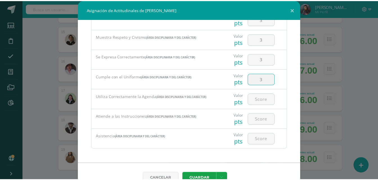
scroll to position [13, 0]
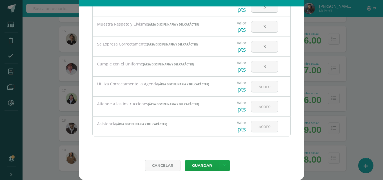
click at [257, 80] on div at bounding box center [264, 87] width 32 height 20
click at [257, 83] on input "number" at bounding box center [264, 86] width 27 height 11
type input "3"
click at [261, 103] on input "number" at bounding box center [264, 106] width 27 height 11
type input "3"
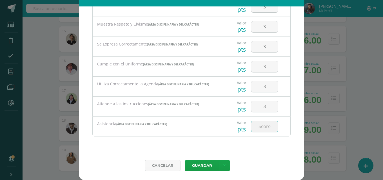
click at [263, 124] on input "number" at bounding box center [264, 126] width 27 height 11
type input "3"
click at [224, 164] on link at bounding box center [224, 165] width 11 height 11
click at [209, 147] on link "Guardar y poblar en todos mis cursos" at bounding box center [211, 145] width 62 height 14
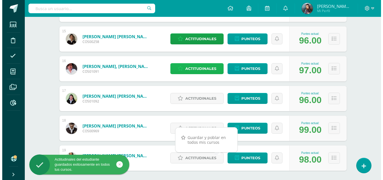
scroll to position [542, 0]
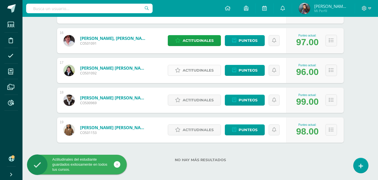
click at [201, 68] on span "Actitudinales" at bounding box center [198, 70] width 31 height 10
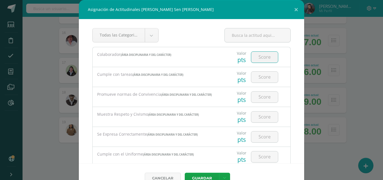
click at [251, 60] on input "number" at bounding box center [264, 57] width 27 height 11
type input "3"
click at [255, 80] on input "number" at bounding box center [264, 77] width 27 height 11
type input "3"
click at [257, 99] on input "number" at bounding box center [264, 97] width 27 height 11
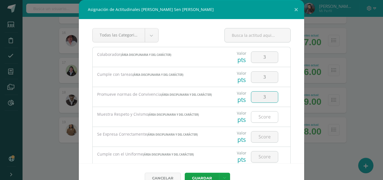
type input "3"
click at [256, 113] on input "number" at bounding box center [264, 117] width 27 height 11
type input "3"
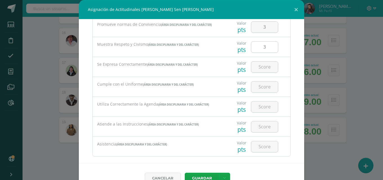
scroll to position [78, 0]
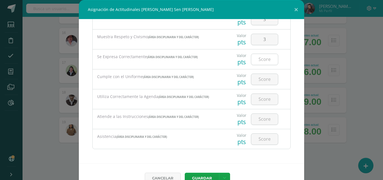
click at [261, 63] on input "number" at bounding box center [264, 59] width 27 height 11
type input "3"
click at [264, 85] on input "number" at bounding box center [264, 79] width 27 height 11
type input "3"
click at [266, 106] on div at bounding box center [264, 99] width 32 height 20
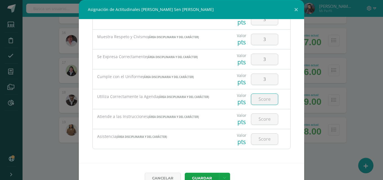
click at [263, 101] on input "number" at bounding box center [264, 99] width 27 height 11
type input "3"
click at [263, 122] on input "number" at bounding box center [264, 119] width 27 height 11
type input "3"
click at [263, 136] on input "number" at bounding box center [264, 139] width 27 height 11
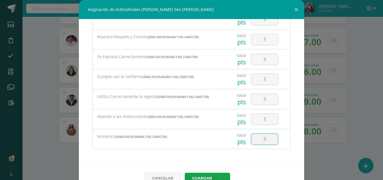
type input "3"
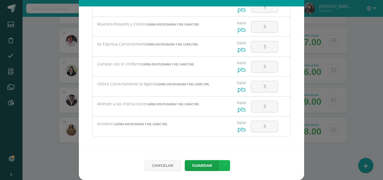
click at [223, 163] on icon at bounding box center [224, 165] width 3 height 5
click at [211, 148] on link "Guardar y poblar en todos mis cursos" at bounding box center [211, 145] width 62 height 14
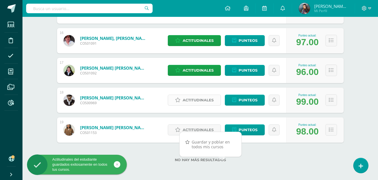
click at [197, 97] on span "Actitudinales" at bounding box center [198, 100] width 31 height 10
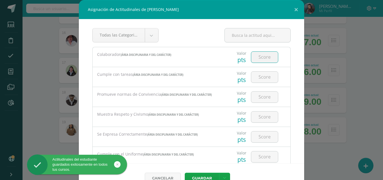
click at [262, 54] on input "number" at bounding box center [264, 57] width 27 height 11
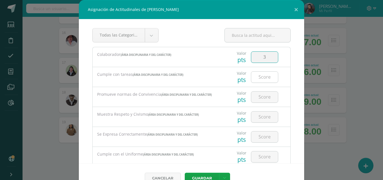
type input "3"
click at [262, 77] on input "number" at bounding box center [264, 77] width 27 height 11
type input "3"
click at [261, 95] on input "number" at bounding box center [264, 97] width 27 height 11
type input "3"
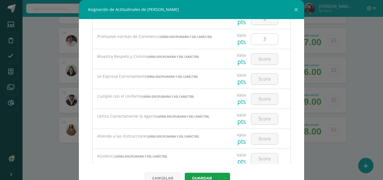
scroll to position [50, 0]
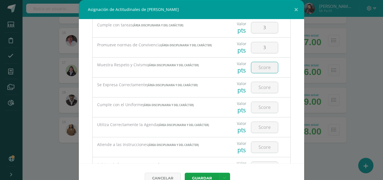
click at [257, 70] on input "number" at bounding box center [264, 67] width 27 height 11
type input "3"
click at [259, 86] on input "number" at bounding box center [264, 87] width 27 height 11
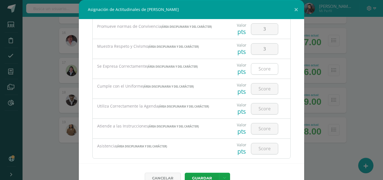
scroll to position [78, 0]
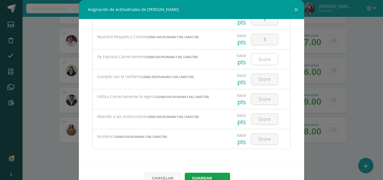
click at [258, 58] on input "number" at bounding box center [264, 59] width 27 height 11
type input "3"
click at [262, 85] on input "number" at bounding box center [264, 79] width 27 height 11
type input "3"
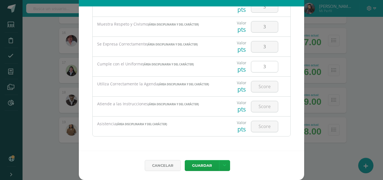
click at [262, 85] on input "number" at bounding box center [264, 86] width 27 height 11
type input "3"
click at [259, 107] on input "number" at bounding box center [264, 106] width 27 height 11
type input "3"
click at [261, 129] on input "number" at bounding box center [264, 126] width 27 height 11
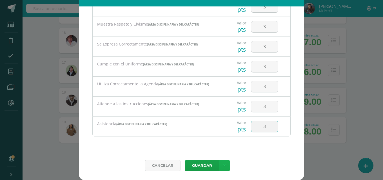
type input "3"
click at [223, 165] on icon at bounding box center [224, 165] width 3 height 5
click at [209, 147] on link "Guardar y poblar en todos mis cursos" at bounding box center [211, 145] width 62 height 14
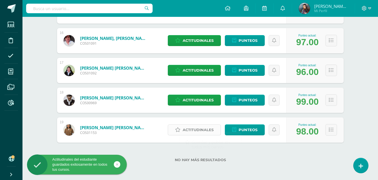
click at [200, 129] on span "Actitudinales" at bounding box center [198, 130] width 31 height 10
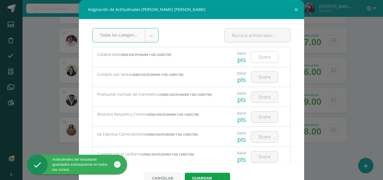
click at [260, 58] on input "number" at bounding box center [264, 57] width 27 height 11
type input "3"
click at [261, 81] on input "number" at bounding box center [264, 77] width 27 height 11
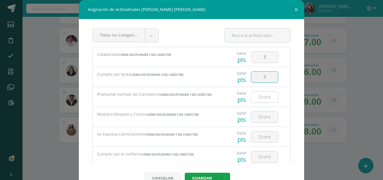
type input "3"
click at [261, 95] on input "number" at bounding box center [264, 97] width 27 height 11
type input "3"
click at [263, 116] on input "number" at bounding box center [264, 117] width 27 height 11
type input "3"
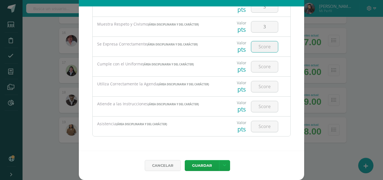
drag, startPoint x: 258, startPoint y: 42, endPoint x: 258, endPoint y: 46, distance: 3.7
click at [258, 43] on input "number" at bounding box center [264, 46] width 27 height 11
type input "3"
click at [260, 64] on input "number" at bounding box center [264, 66] width 27 height 11
type input "3"
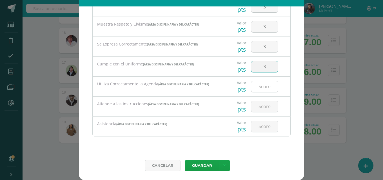
click at [263, 88] on input "number" at bounding box center [264, 86] width 27 height 11
type input "3"
click at [266, 108] on input "number" at bounding box center [264, 106] width 27 height 11
type input "3"
click at [267, 122] on input "number" at bounding box center [264, 126] width 27 height 11
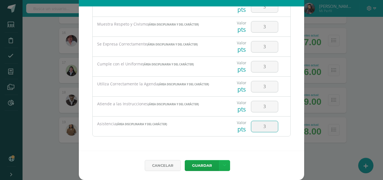
type input "3"
click at [225, 163] on link at bounding box center [224, 165] width 11 height 11
click at [213, 147] on link "Guardar y poblar en todos mis cursos" at bounding box center [211, 145] width 62 height 14
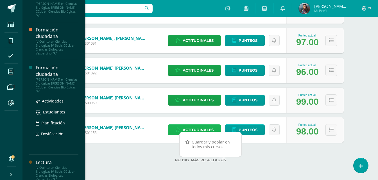
scroll to position [394, 0]
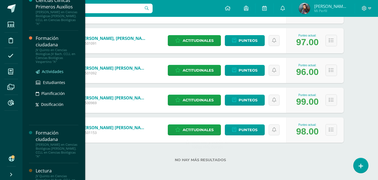
click at [51, 73] on span "Actividades" at bounding box center [53, 71] width 22 height 5
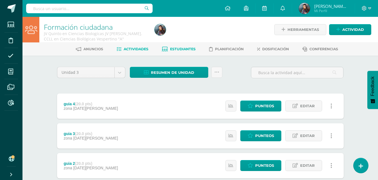
click at [172, 48] on span "Estudiantes" at bounding box center [183, 49] width 26 height 4
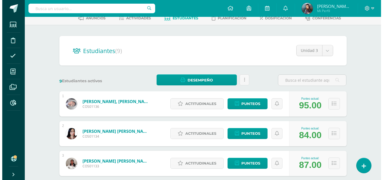
scroll to position [18, 0]
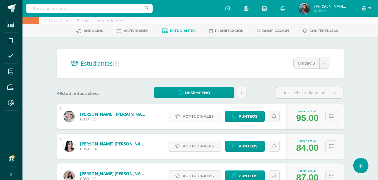
click at [200, 117] on span "Actitudinales" at bounding box center [198, 116] width 31 height 10
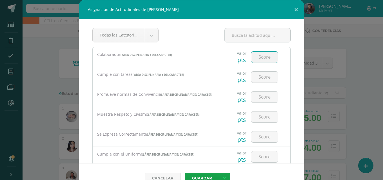
click at [266, 59] on input "number" at bounding box center [264, 57] width 27 height 11
type input "3"
click at [261, 80] on input "number" at bounding box center [264, 77] width 27 height 11
type input "3"
click at [257, 92] on input "3" at bounding box center [264, 97] width 27 height 11
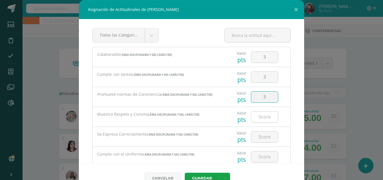
type input "3"
click at [264, 116] on input "number" at bounding box center [264, 117] width 27 height 11
type input "3"
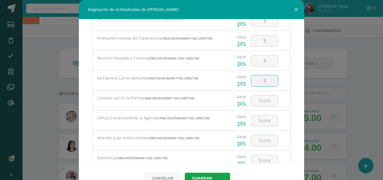
click at [260, 82] on input "3" at bounding box center [264, 80] width 27 height 11
type input "3"
click at [261, 97] on input "number" at bounding box center [264, 100] width 27 height 11
type input "3"
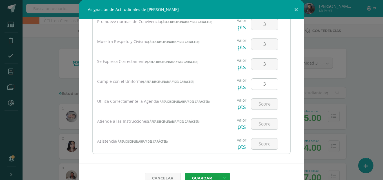
scroll to position [78, 0]
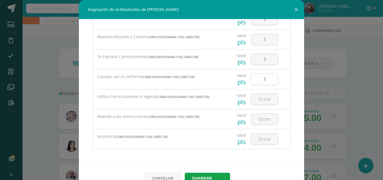
click at [261, 97] on input "number" at bounding box center [264, 99] width 27 height 11
type input "3"
click at [259, 117] on input "number" at bounding box center [264, 119] width 27 height 11
type input "3"
click at [262, 138] on input "number" at bounding box center [264, 139] width 27 height 11
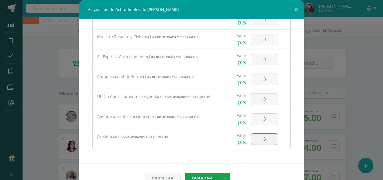
type input "3"
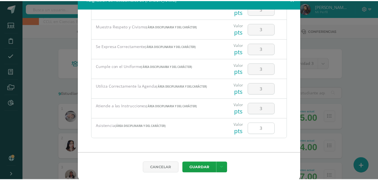
scroll to position [13, 0]
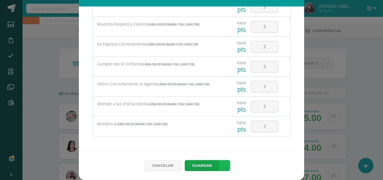
click at [219, 171] on link at bounding box center [224, 165] width 11 height 11
click at [202, 142] on link "Guardar y poblar en todos mis cursos" at bounding box center [211, 145] width 62 height 14
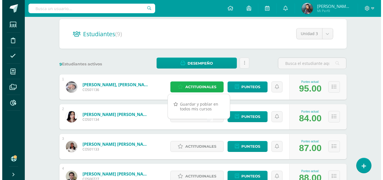
scroll to position [75, 0]
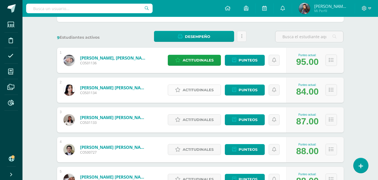
click at [199, 91] on span "Actitudinales" at bounding box center [198, 90] width 31 height 10
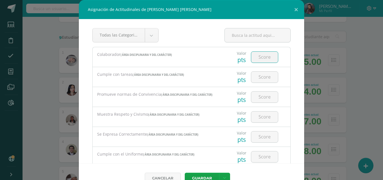
click at [257, 59] on input "number" at bounding box center [264, 57] width 27 height 11
type input "3"
click at [259, 75] on input "3" at bounding box center [264, 77] width 27 height 11
type input "3"
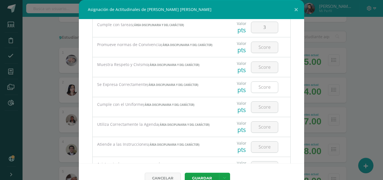
scroll to position [50, 0]
click at [261, 49] on input "3" at bounding box center [264, 47] width 27 height 11
type input "3"
click at [264, 63] on input "number" at bounding box center [264, 67] width 27 height 11
type input "3"
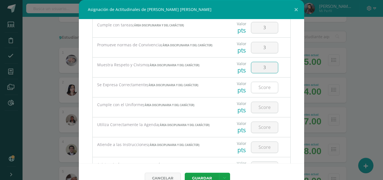
click at [259, 91] on input "number" at bounding box center [264, 87] width 27 height 11
type input "3"
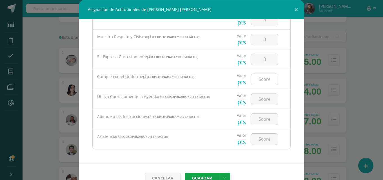
click at [259, 85] on div at bounding box center [264, 80] width 27 height 12
click at [258, 78] on input "number" at bounding box center [264, 79] width 27 height 11
type input "3"
click at [256, 102] on input "number" at bounding box center [264, 99] width 27 height 11
type input "3"
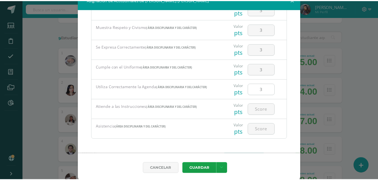
scroll to position [13, 0]
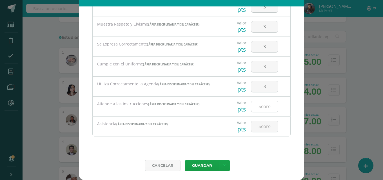
click at [261, 111] on input "number" at bounding box center [264, 106] width 27 height 11
type input "3"
click at [263, 131] on input "number" at bounding box center [264, 126] width 27 height 11
type input "3"
click at [223, 165] on icon at bounding box center [224, 165] width 3 height 5
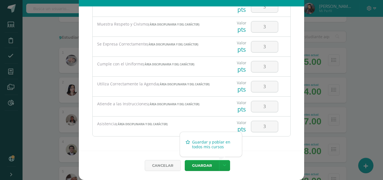
click at [199, 143] on link "Guardar y poblar en todos mis cursos" at bounding box center [211, 145] width 62 height 14
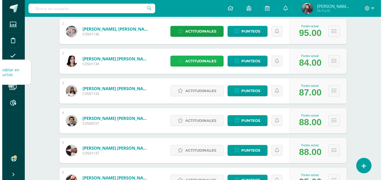
scroll to position [103, 0]
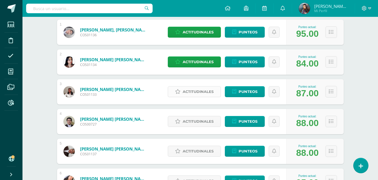
click at [198, 91] on span "Actitudinales" at bounding box center [198, 92] width 31 height 10
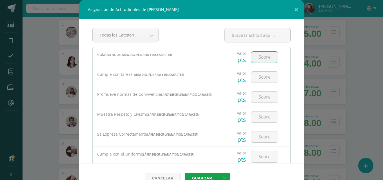
click at [251, 62] on input "number" at bounding box center [264, 57] width 27 height 11
type input "3"
click at [252, 75] on input "number" at bounding box center [264, 77] width 27 height 11
type input "3"
click at [259, 102] on input "number" at bounding box center [264, 97] width 27 height 11
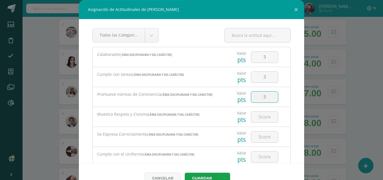
type input "3"
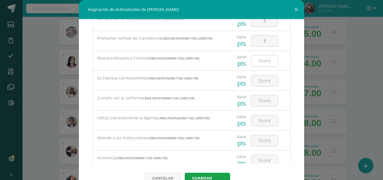
click at [256, 64] on input "number" at bounding box center [264, 60] width 27 height 11
type input "3"
click at [251, 86] on div at bounding box center [264, 81] width 27 height 12
click at [252, 80] on input "number" at bounding box center [264, 80] width 27 height 11
type input "3"
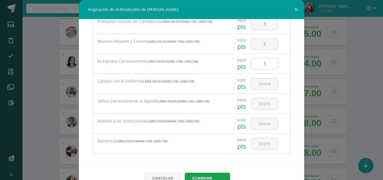
scroll to position [78, 0]
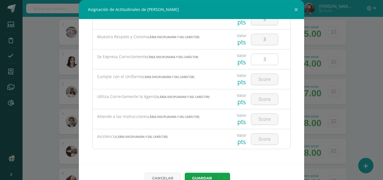
click at [252, 80] on input "number" at bounding box center [264, 79] width 27 height 11
type input "3"
click at [253, 99] on input "number" at bounding box center [264, 99] width 27 height 11
type input "3"
click at [254, 111] on div at bounding box center [264, 119] width 32 height 20
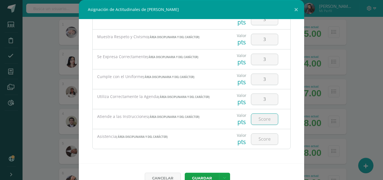
click at [254, 117] on input "number" at bounding box center [264, 119] width 27 height 11
type input "3"
click at [254, 140] on input "number" at bounding box center [264, 139] width 27 height 11
type input "3"
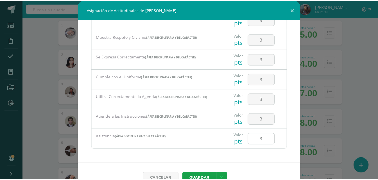
scroll to position [13, 0]
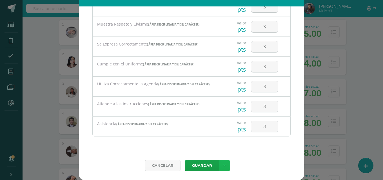
click at [220, 168] on link at bounding box center [224, 165] width 11 height 11
click at [207, 149] on link "Guardar y poblar en todos mis cursos" at bounding box center [211, 145] width 62 height 14
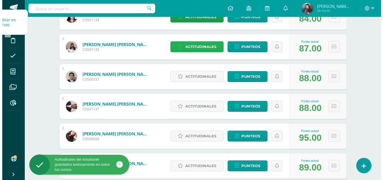
scroll to position [131, 0]
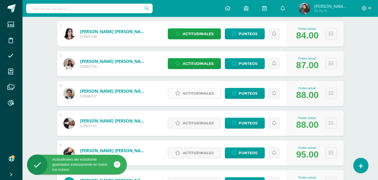
click at [197, 91] on span "Actitudinales" at bounding box center [198, 93] width 31 height 10
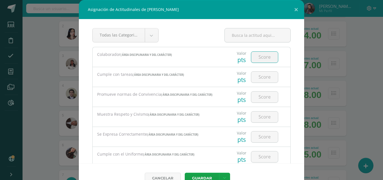
click at [263, 59] on input "number" at bounding box center [264, 57] width 27 height 11
type input "3"
click at [257, 86] on div at bounding box center [264, 77] width 32 height 20
click at [259, 76] on input "number" at bounding box center [264, 77] width 27 height 11
type input "3"
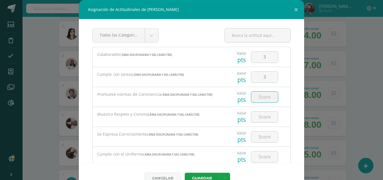
click at [257, 101] on input "number" at bounding box center [264, 97] width 27 height 11
type input "3"
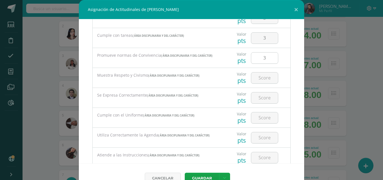
scroll to position [78, 0]
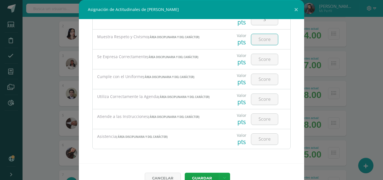
click at [251, 42] on input "number" at bounding box center [264, 39] width 27 height 11
type input "3"
click at [259, 62] on input "number" at bounding box center [264, 59] width 27 height 11
type input "3"
click at [259, 79] on input "number" at bounding box center [264, 79] width 27 height 11
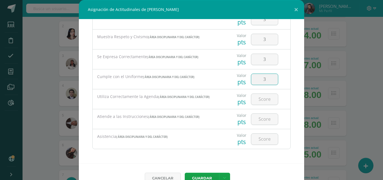
type input "3"
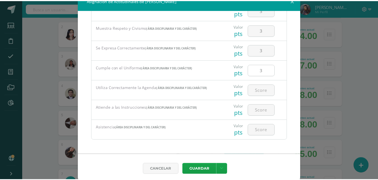
scroll to position [13, 0]
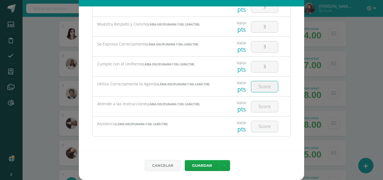
click at [257, 87] on input "number" at bounding box center [264, 86] width 27 height 11
type input "3"
click at [257, 105] on input "number" at bounding box center [264, 106] width 27 height 11
type input "3"
click at [254, 133] on div at bounding box center [264, 127] width 32 height 20
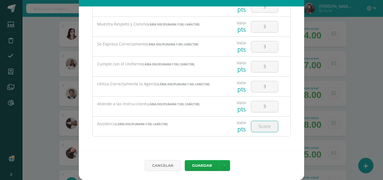
click at [257, 125] on input "number" at bounding box center [264, 126] width 27 height 11
type input "3"
click at [223, 164] on link at bounding box center [224, 165] width 11 height 11
click at [213, 146] on link "Guardar y poblar en todos mis cursos" at bounding box center [211, 145] width 62 height 14
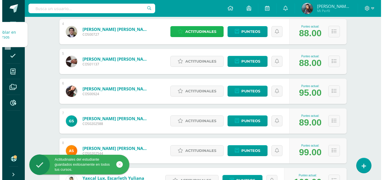
scroll to position [187, 0]
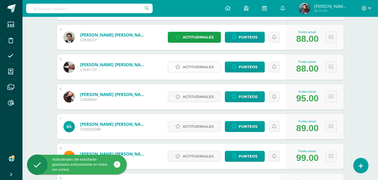
click at [201, 64] on span "Actitudinales" at bounding box center [198, 67] width 31 height 10
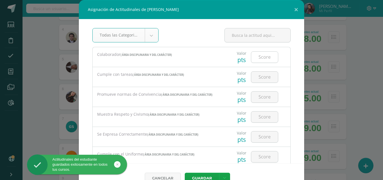
click at [253, 56] on input "number" at bounding box center [264, 57] width 27 height 11
type input "3"
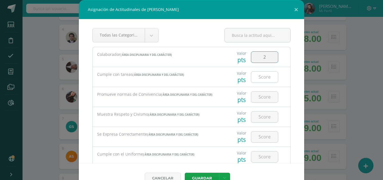
type input "2"
click at [253, 78] on input "2" at bounding box center [264, 77] width 27 height 11
type input "2"
click at [257, 94] on input "2" at bounding box center [264, 97] width 27 height 11
type input "2"
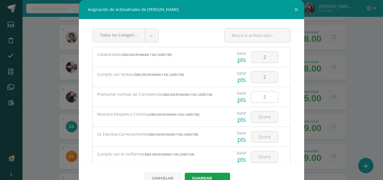
scroll to position [56, 0]
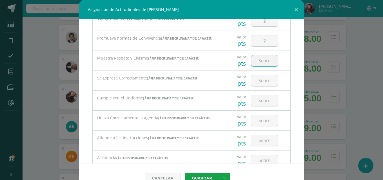
click at [261, 62] on input "number" at bounding box center [264, 60] width 27 height 11
type input "2"
click at [261, 77] on input "number" at bounding box center [264, 80] width 27 height 11
type input "2"
click at [258, 95] on div at bounding box center [264, 101] width 32 height 20
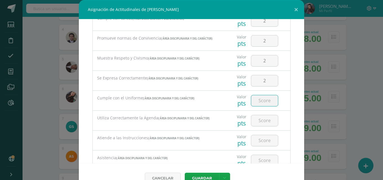
click at [261, 105] on input "number" at bounding box center [264, 100] width 27 height 11
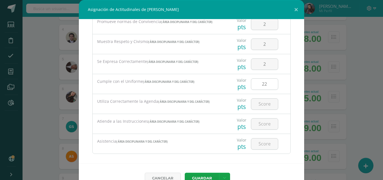
scroll to position [78, 0]
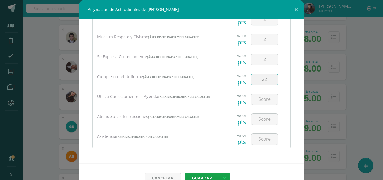
click at [264, 79] on input "22" at bounding box center [264, 79] width 27 height 11
type input "2"
click at [261, 94] on div at bounding box center [264, 100] width 27 height 12
click at [261, 100] on input "number" at bounding box center [264, 99] width 27 height 11
type input "2"
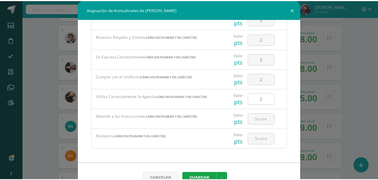
scroll to position [13, 0]
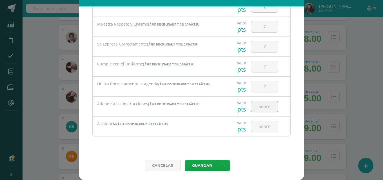
click at [259, 107] on input "number" at bounding box center [264, 106] width 27 height 11
type input "2"
click at [257, 127] on input "number" at bounding box center [264, 126] width 27 height 11
type input "2"
click at [219, 166] on link at bounding box center [224, 165] width 11 height 11
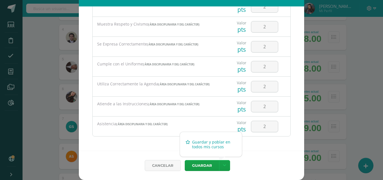
click at [209, 146] on link "Guardar y poblar en todos mis cursos" at bounding box center [211, 145] width 62 height 14
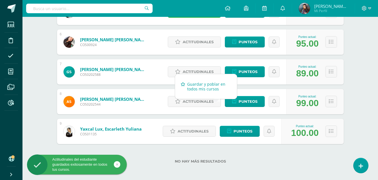
scroll to position [243, 0]
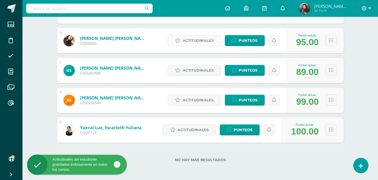
click at [203, 41] on span "Actitudinales" at bounding box center [198, 40] width 31 height 10
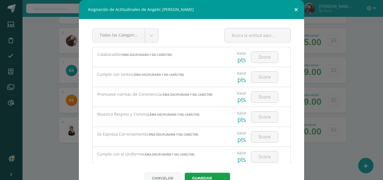
click at [291, 8] on button at bounding box center [296, 9] width 16 height 19
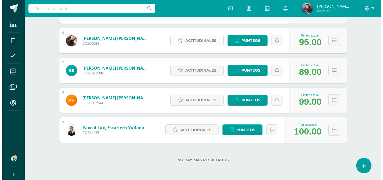
scroll to position [215, 0]
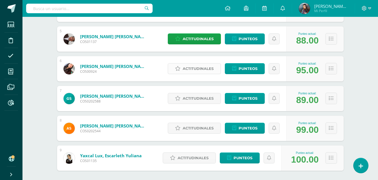
click at [197, 66] on span "Actitudinales" at bounding box center [198, 69] width 31 height 10
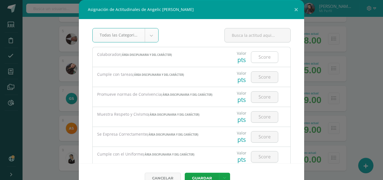
click at [263, 55] on input "number" at bounding box center [264, 57] width 27 height 11
type input "3"
click at [263, 78] on input "number" at bounding box center [264, 77] width 27 height 11
type input "3"
click at [251, 100] on input "number" at bounding box center [264, 97] width 27 height 11
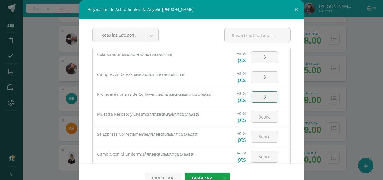
type input "3"
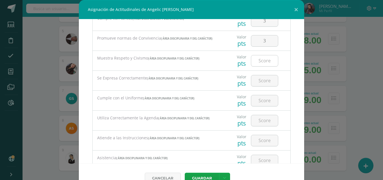
click at [253, 62] on input "number" at bounding box center [264, 60] width 27 height 11
type input "3"
click at [262, 81] on input "number" at bounding box center [264, 80] width 27 height 11
type input "3"
click at [262, 101] on input "number" at bounding box center [264, 100] width 27 height 11
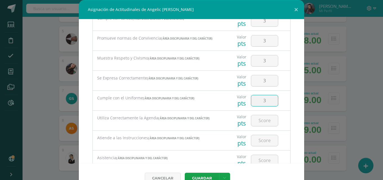
type input "3"
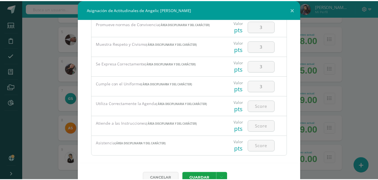
scroll to position [78, 0]
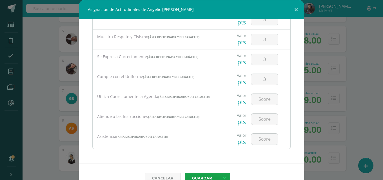
click at [257, 93] on div at bounding box center [264, 99] width 32 height 20
click at [259, 98] on input "number" at bounding box center [264, 99] width 27 height 11
type input "3"
click at [264, 114] on input "number" at bounding box center [264, 119] width 27 height 11
type input "3"
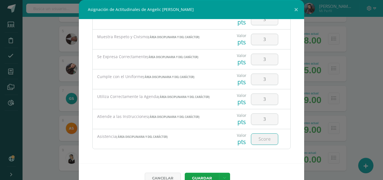
click at [267, 140] on input "number" at bounding box center [264, 139] width 27 height 11
type input "3"
click at [224, 178] on link at bounding box center [224, 178] width 11 height 11
click at [208, 160] on link "Guardar y poblar en todos mis cursos" at bounding box center [211, 158] width 62 height 14
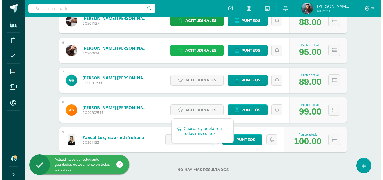
scroll to position [243, 0]
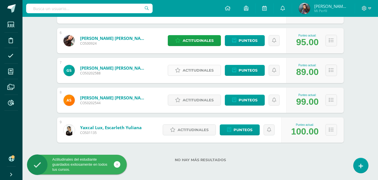
click at [201, 73] on span "Actitudinales" at bounding box center [198, 70] width 31 height 10
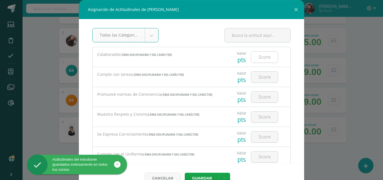
click at [265, 59] on input "number" at bounding box center [264, 57] width 27 height 11
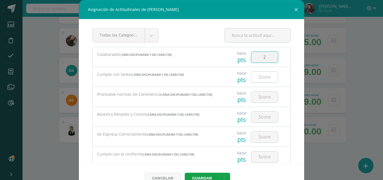
type input "2"
click at [262, 81] on input "number" at bounding box center [264, 77] width 27 height 11
type input "2"
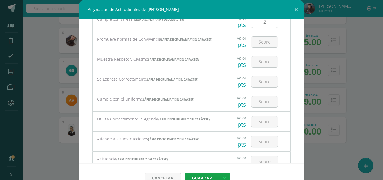
scroll to position [56, 0]
click at [259, 39] on input "number" at bounding box center [264, 40] width 27 height 11
type input "2"
click at [265, 59] on input "number" at bounding box center [264, 60] width 27 height 11
type input "2"
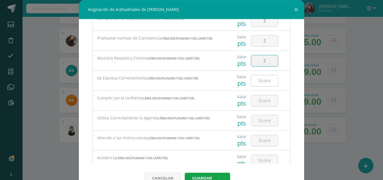
click at [258, 77] on input "number" at bounding box center [264, 80] width 27 height 11
type input "2"
click at [262, 96] on input "number" at bounding box center [264, 100] width 27 height 11
type input "2"
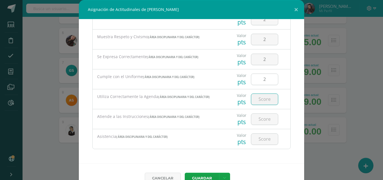
click at [262, 96] on input "number" at bounding box center [264, 99] width 27 height 11
type input "2"
click at [263, 118] on input "number" at bounding box center [264, 119] width 27 height 11
type input "2"
click at [268, 145] on div at bounding box center [264, 139] width 32 height 20
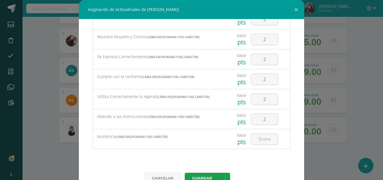
click at [239, 134] on div "Valor" at bounding box center [242, 135] width 10 height 5
click at [258, 138] on input "number" at bounding box center [264, 139] width 27 height 11
type input "2"
click at [223, 176] on icon at bounding box center [224, 178] width 3 height 5
click at [216, 158] on link "Guardar y poblar en todos mis cursos" at bounding box center [211, 158] width 62 height 14
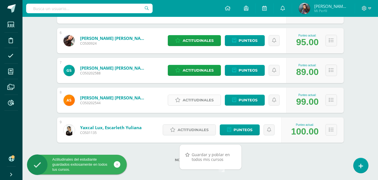
click at [200, 102] on span "Actitudinales" at bounding box center [198, 100] width 31 height 10
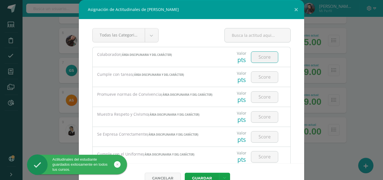
click at [260, 57] on input "number" at bounding box center [264, 57] width 27 height 11
type input "3"
click at [258, 79] on input "number" at bounding box center [264, 77] width 27 height 11
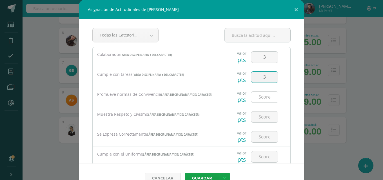
type input "3"
click at [259, 98] on input "number" at bounding box center [264, 97] width 27 height 11
type input "3"
click at [258, 116] on input "number" at bounding box center [264, 117] width 27 height 11
type input "3"
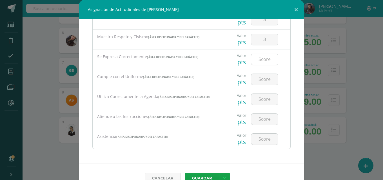
click at [261, 63] on input "number" at bounding box center [264, 59] width 27 height 11
type input "3"
click at [260, 80] on input "number" at bounding box center [264, 79] width 27 height 11
type input "3"
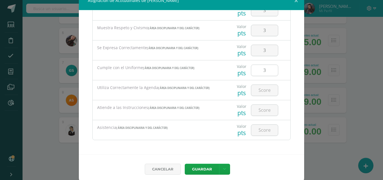
scroll to position [13, 0]
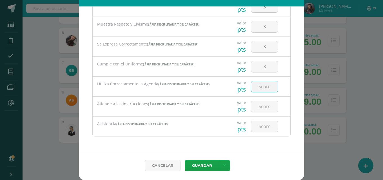
click at [261, 84] on input "number" at bounding box center [264, 86] width 27 height 11
type input "3"
click at [257, 109] on input "number" at bounding box center [264, 106] width 27 height 11
type input "3"
click at [263, 129] on input "number" at bounding box center [264, 126] width 27 height 11
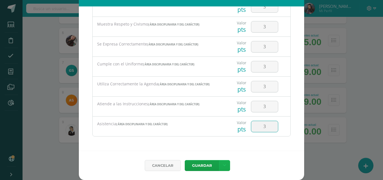
type input "3"
click at [225, 162] on link at bounding box center [224, 165] width 11 height 11
click at [209, 147] on link "Guardar y poblar en todos mis cursos" at bounding box center [211, 145] width 62 height 14
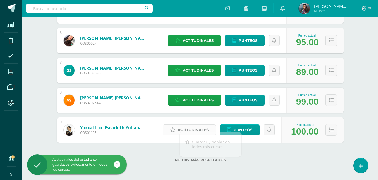
click at [191, 128] on span "Actitudinales" at bounding box center [193, 130] width 31 height 10
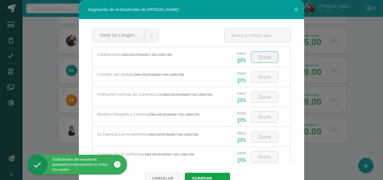
click at [263, 62] on input "number" at bounding box center [264, 57] width 27 height 11
type input "3"
click at [258, 79] on input "number" at bounding box center [264, 77] width 27 height 11
type input "3"
click at [256, 91] on div at bounding box center [264, 97] width 32 height 20
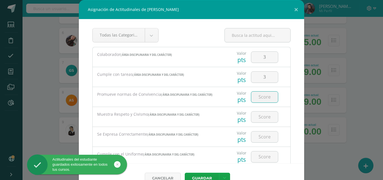
click at [256, 99] on input "number" at bounding box center [264, 97] width 27 height 11
type input "3"
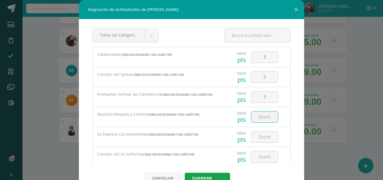
click at [257, 114] on input "number" at bounding box center [264, 117] width 27 height 11
type input "3"
click at [255, 141] on input "number" at bounding box center [264, 137] width 27 height 11
type input "3"
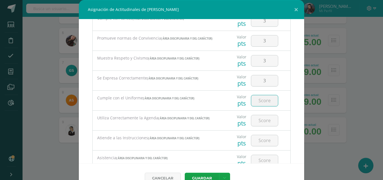
click at [263, 98] on input "number" at bounding box center [264, 100] width 27 height 11
type input "3"
click at [262, 118] on input "number" at bounding box center [264, 120] width 27 height 11
type input "3"
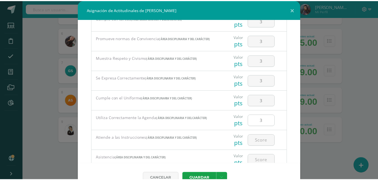
scroll to position [78, 0]
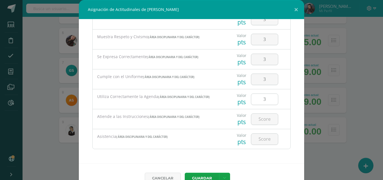
click at [262, 118] on input "number" at bounding box center [264, 119] width 27 height 11
type input "3"
click at [263, 136] on input "number" at bounding box center [264, 139] width 27 height 11
type input "3"
click at [220, 176] on link at bounding box center [224, 178] width 11 height 11
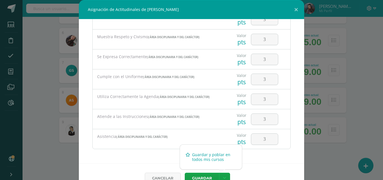
click at [216, 159] on link "Guardar y poblar en todos mis cursos" at bounding box center [211, 158] width 62 height 14
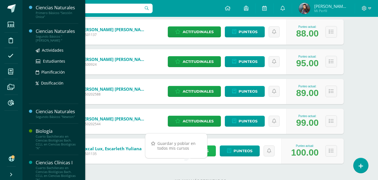
scroll to position [187, 0]
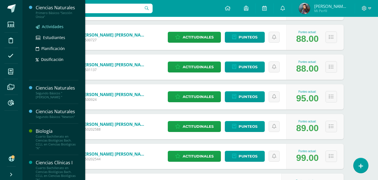
click at [50, 25] on span "Actividades" at bounding box center [53, 26] width 22 height 5
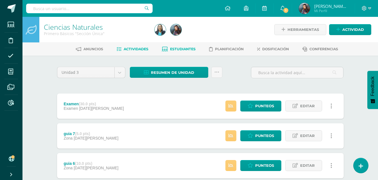
click at [186, 49] on span "Estudiantes" at bounding box center [183, 49] width 26 height 4
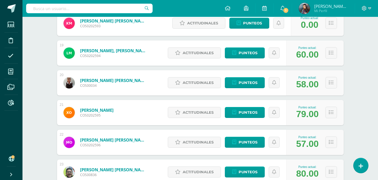
scroll to position [619, 0]
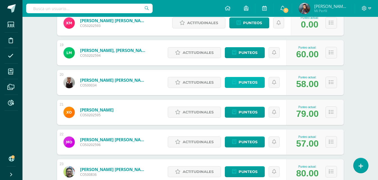
click at [257, 85] on span "Punteos" at bounding box center [248, 82] width 19 height 10
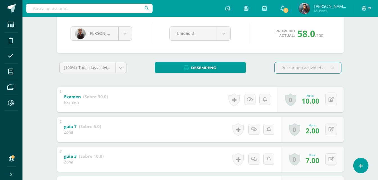
scroll to position [113, 0]
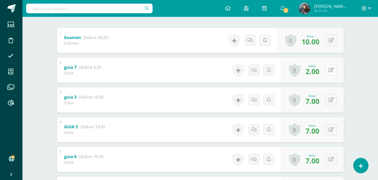
click at [327, 70] on div "0 [GEOGRAPHIC_DATA] Logros obtenidos Aún no hay logros agregados Nota: 2.00" at bounding box center [312, 70] width 63 height 25
click at [333, 71] on icon at bounding box center [336, 70] width 6 height 5
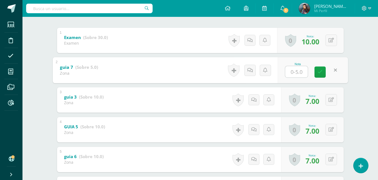
type input "5"
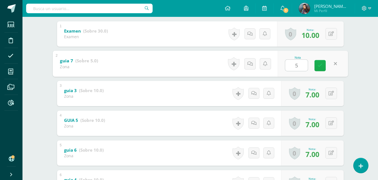
click at [319, 66] on icon at bounding box center [320, 65] width 5 height 5
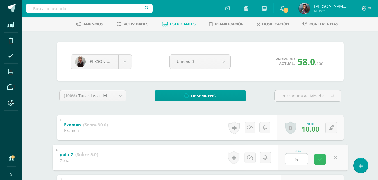
scroll to position [6, 0]
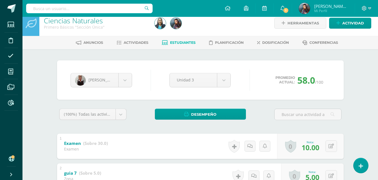
click at [173, 40] on link "Estudiantes" at bounding box center [179, 42] width 34 height 9
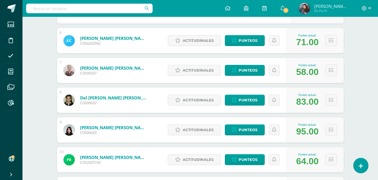
scroll to position [253, 0]
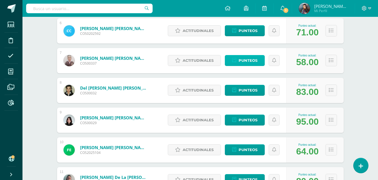
click at [251, 61] on span "Punteos" at bounding box center [248, 60] width 19 height 10
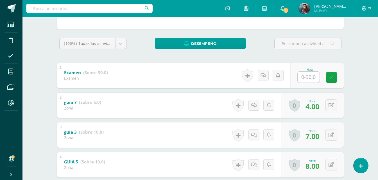
scroll to position [84, 0]
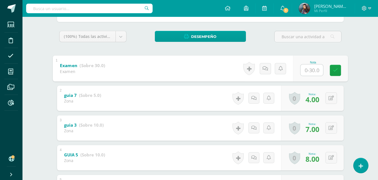
click at [308, 70] on input "text" at bounding box center [312, 69] width 23 height 11
type input "27"
click at [334, 71] on icon at bounding box center [335, 70] width 5 height 5
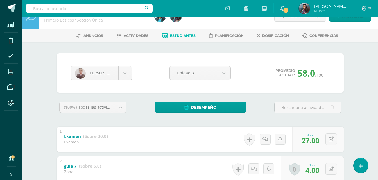
scroll to position [0, 0]
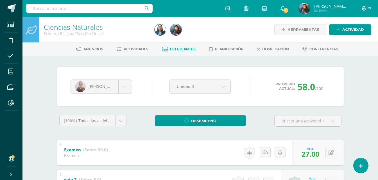
click at [178, 47] on span "Estudiantes" at bounding box center [183, 49] width 26 height 4
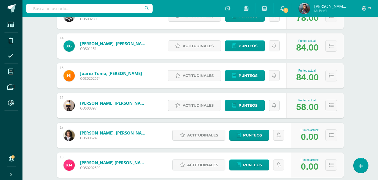
scroll to position [478, 0]
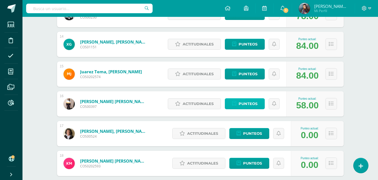
click at [254, 102] on span "Punteos" at bounding box center [248, 104] width 19 height 10
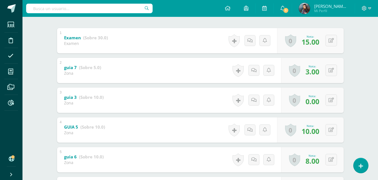
scroll to position [113, 0]
click at [330, 97] on button at bounding box center [335, 100] width 12 height 12
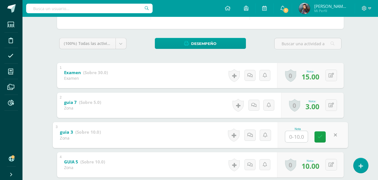
scroll to position [84, 0]
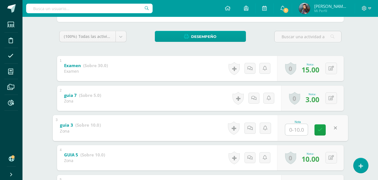
type input "2"
click at [318, 130] on icon at bounding box center [320, 130] width 5 height 5
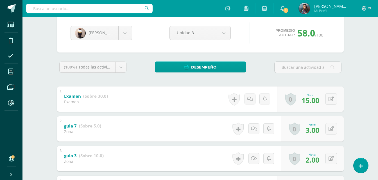
scroll to position [0, 0]
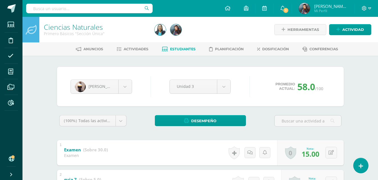
click at [185, 50] on span "Estudiantes" at bounding box center [183, 49] width 26 height 4
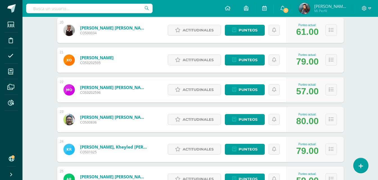
scroll to position [675, 0]
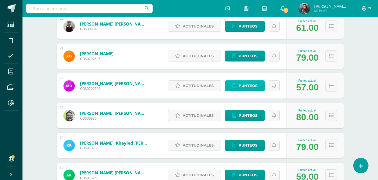
click at [252, 87] on span "Punteos" at bounding box center [248, 86] width 19 height 10
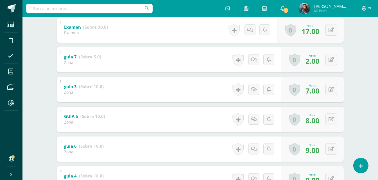
scroll to position [134, 0]
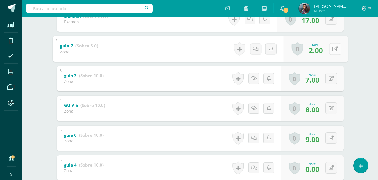
click at [333, 51] on icon at bounding box center [336, 48] width 6 height 5
click at [357, 72] on div "Ciencias Naturales Primero Básicos "Sección Única" Herramientas Detalle de asis…" at bounding box center [201, 80] width 356 height 395
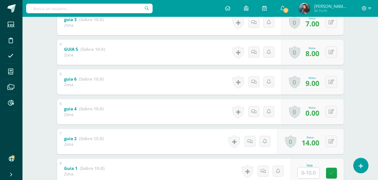
scroll to position [218, 0]
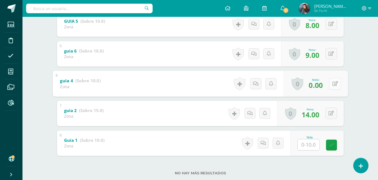
click at [331, 83] on button at bounding box center [335, 84] width 12 height 12
type input "2"
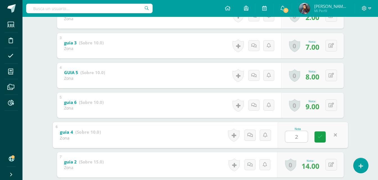
scroll to position [169, 0]
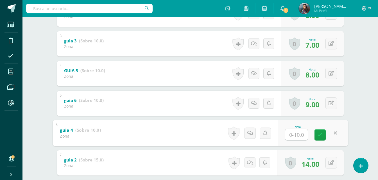
type input "3"
click at [324, 136] on link at bounding box center [320, 134] width 11 height 11
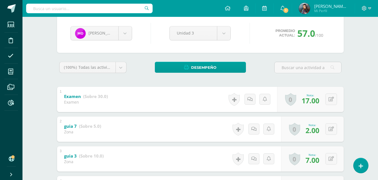
scroll to position [0, 0]
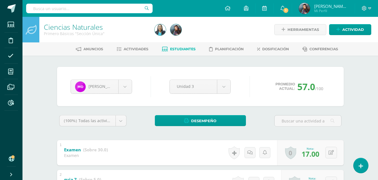
click at [189, 47] on span "Estudiantes" at bounding box center [183, 49] width 26 height 4
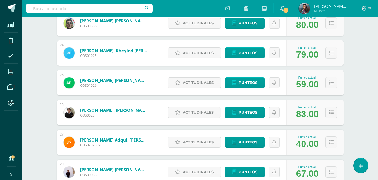
scroll to position [778, 0]
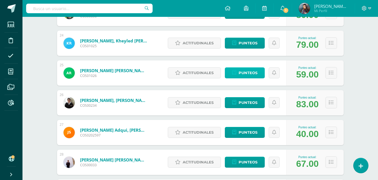
click at [254, 70] on span "Punteos" at bounding box center [248, 73] width 19 height 10
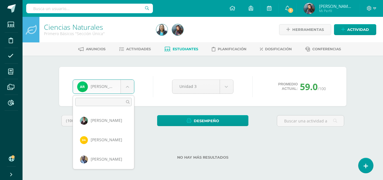
click at [124, 85] on body "Estudiantes Disciplina Asistencia Mis cursos Archivos Reportes Soporte Ayuda Re…" at bounding box center [191, 89] width 383 height 178
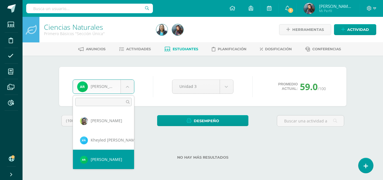
scroll to position [410, 0]
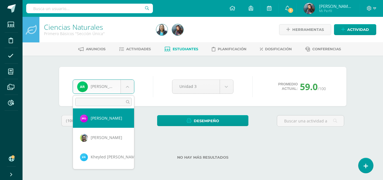
select select "1678"
click at [127, 85] on body "Estudiantes Disciplina Asistencia Mis cursos Archivos Reportes Soporte Ayuda Re…" at bounding box center [191, 89] width 383 height 178
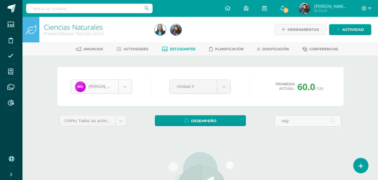
type input "ndy"
click at [127, 87] on body "Estudiantes Disciplina Asistencia Mis cursos Archivos Reportes Soporte Ayuda Re…" at bounding box center [189, 144] width 378 height 288
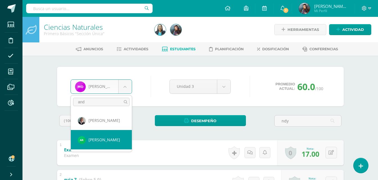
type input "and"
select select "1446"
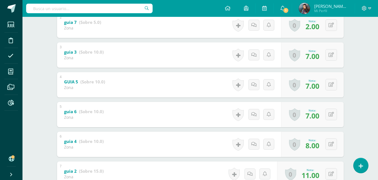
scroll to position [141, 0]
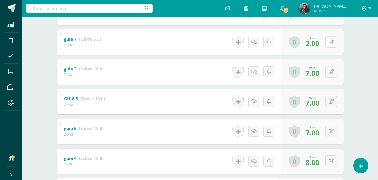
click at [327, 41] on div "0 [GEOGRAPHIC_DATA] Logros obtenidos Aún no hay logros agregados Nota: 2.00" at bounding box center [312, 42] width 63 height 25
click at [335, 43] on icon at bounding box center [336, 42] width 6 height 5
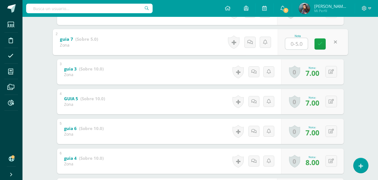
type input "2"
type input "3"
click at [324, 45] on link at bounding box center [320, 43] width 11 height 11
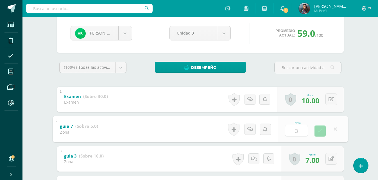
scroll to position [0, 0]
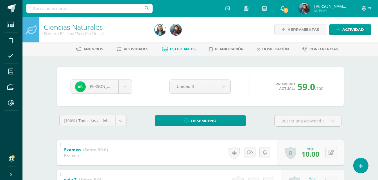
click at [177, 48] on span "Estudiantes" at bounding box center [183, 49] width 26 height 4
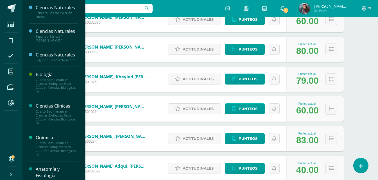
scroll to position [732, 0]
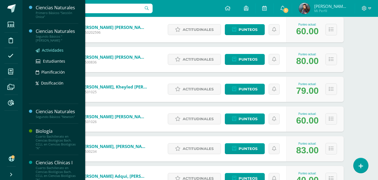
click at [54, 50] on span "Actividades" at bounding box center [53, 50] width 22 height 5
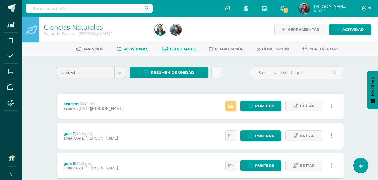
click at [185, 47] on span "Estudiantes" at bounding box center [183, 49] width 26 height 4
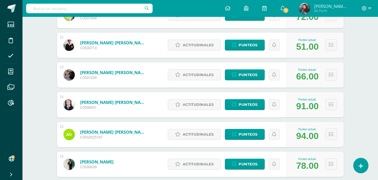
scroll to position [409, 0]
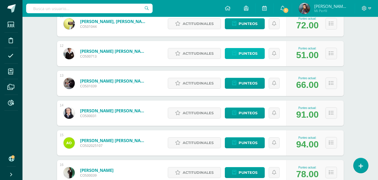
click at [257, 55] on span "Punteos" at bounding box center [248, 53] width 19 height 10
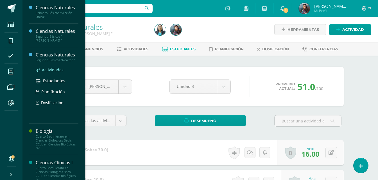
click at [52, 67] on span "Actividades" at bounding box center [53, 69] width 22 height 5
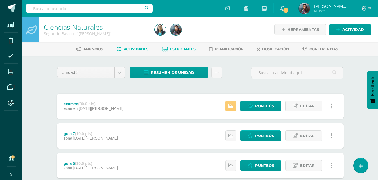
click at [180, 48] on span "Estudiantes" at bounding box center [183, 49] width 26 height 4
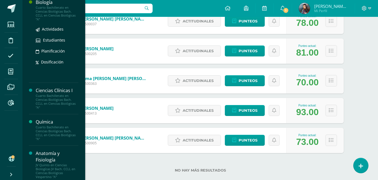
scroll to position [84, 0]
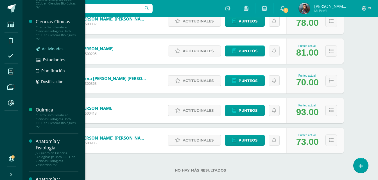
click at [50, 47] on span "Actividades" at bounding box center [53, 48] width 22 height 5
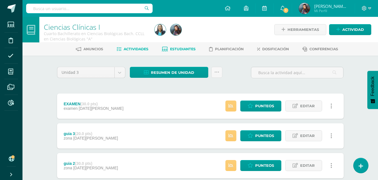
click at [183, 47] on link "Estudiantes" at bounding box center [179, 49] width 34 height 9
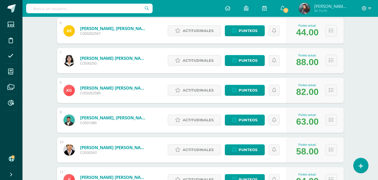
scroll to position [310, 0]
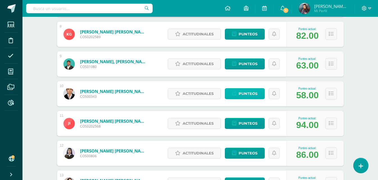
click at [252, 89] on span "Punteos" at bounding box center [248, 94] width 19 height 10
